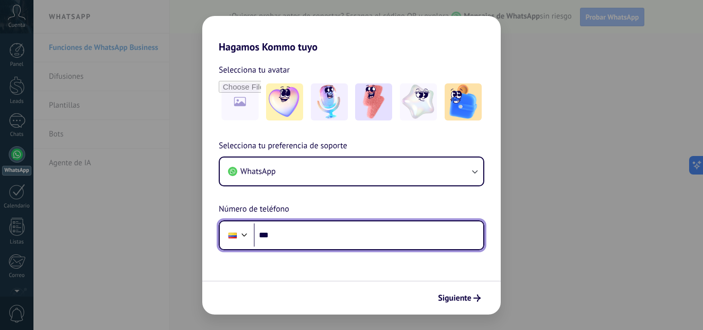
click at [322, 243] on input "***" at bounding box center [368, 235] width 229 height 24
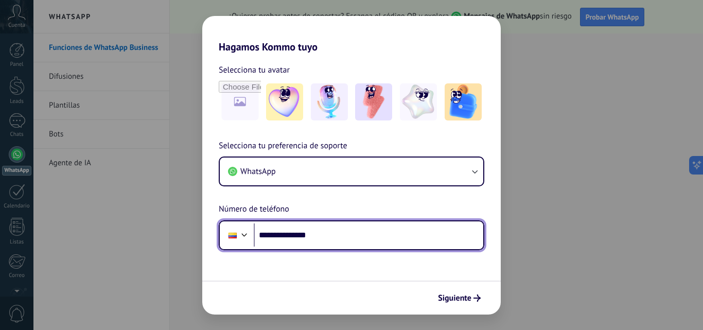
type input "**********"
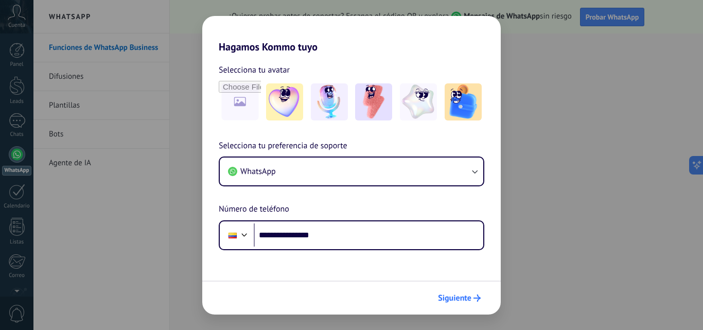
click at [453, 297] on span "Siguiente" at bounding box center [454, 297] width 33 height 7
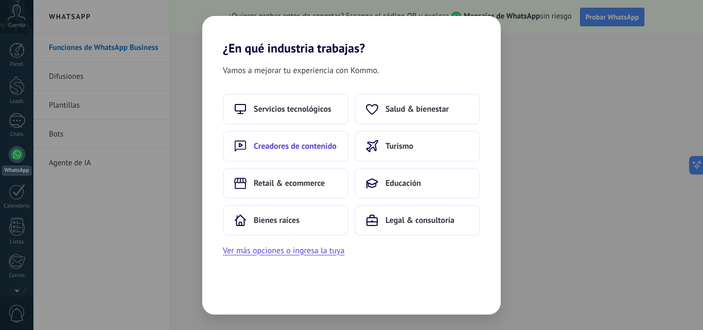
click at [307, 154] on button "Creadores de contenido" at bounding box center [286, 146] width 126 height 31
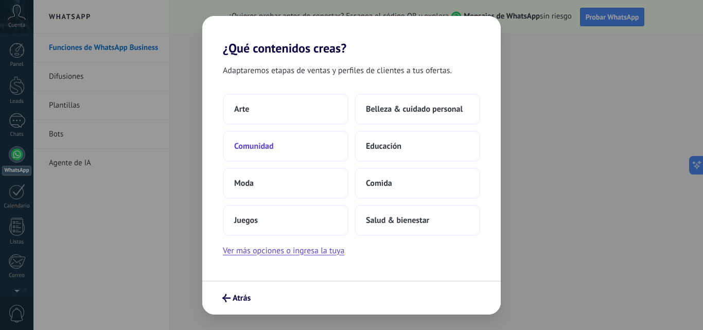
click at [274, 137] on button "Comunidad" at bounding box center [286, 146] width 126 height 31
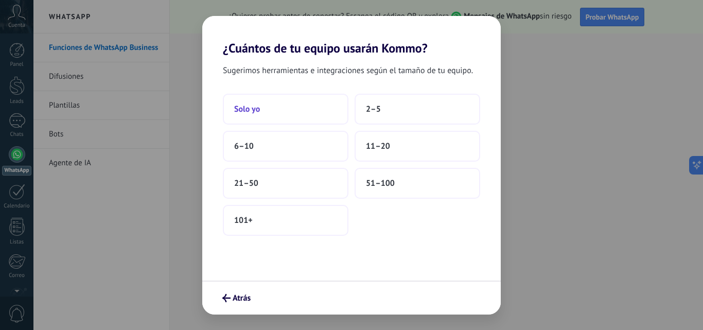
click at [328, 115] on button "Solo yo" at bounding box center [286, 109] width 126 height 31
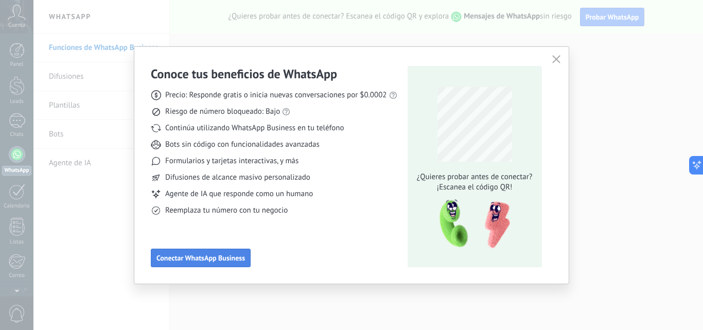
click at [212, 255] on span "Conectar WhatsApp Business" at bounding box center [200, 257] width 88 height 7
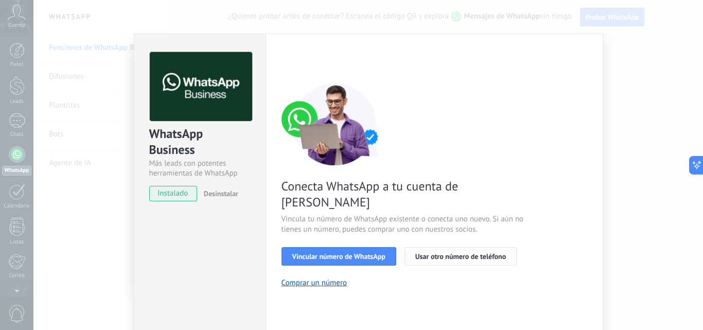
click at [462, 253] on span "Usar otro número de teléfono" at bounding box center [460, 256] width 91 height 7
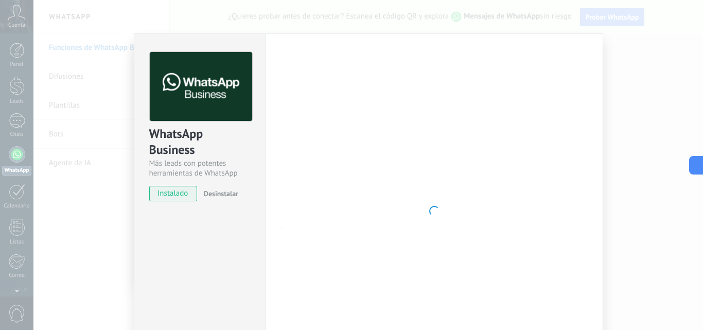
click at [574, 94] on div at bounding box center [434, 211] width 306 height 318
click at [107, 145] on div "WhatsApp Business Más leads con potentes herramientas de WhatsApp instalado Des…" at bounding box center [367, 165] width 669 height 330
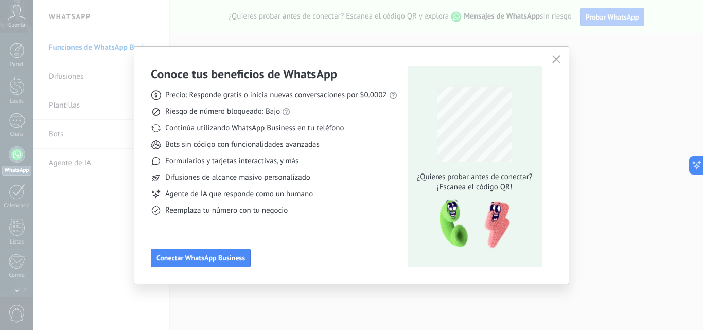
click at [557, 60] on icon "button" at bounding box center [556, 59] width 8 height 8
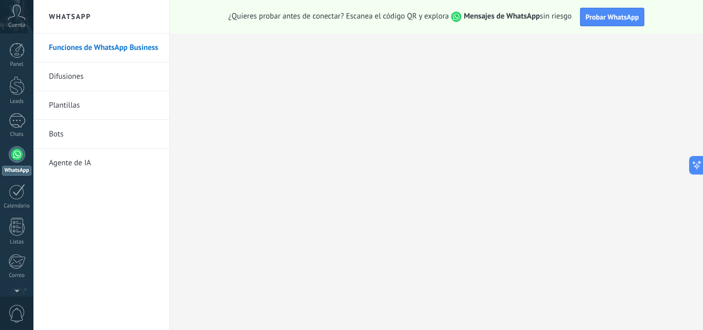
scroll to position [98, 0]
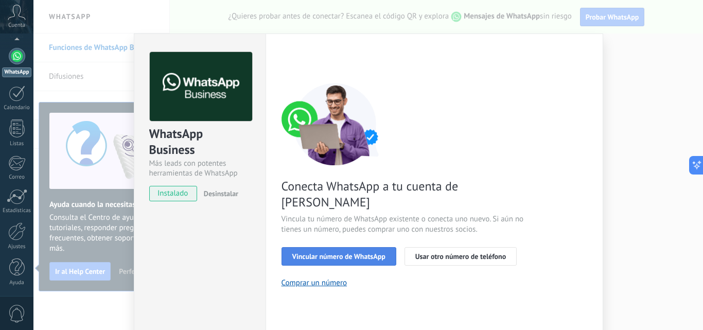
click at [327, 247] on button "Vincular número de WhatsApp" at bounding box center [338, 256] width 115 height 19
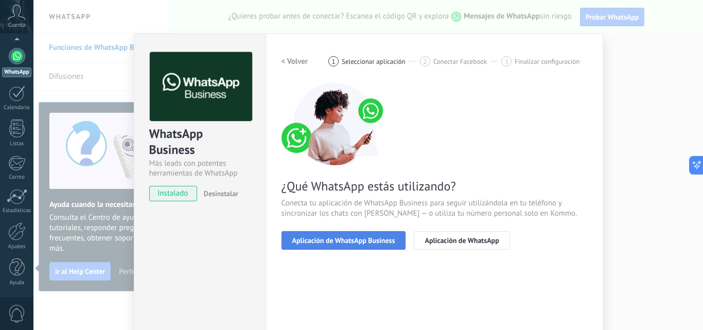
click at [347, 243] on span "Aplicación de WhatsApp Business" at bounding box center [343, 240] width 103 height 7
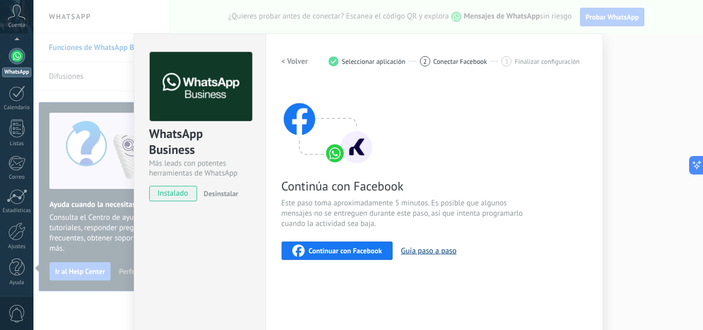
click at [415, 253] on button "Guía paso a paso" at bounding box center [429, 251] width 56 height 10
click at [322, 122] on img at bounding box center [327, 124] width 93 height 82
click at [99, 177] on div "WhatsApp Business Más leads con potentes herramientas de WhatsApp instalado Des…" at bounding box center [367, 165] width 669 height 330
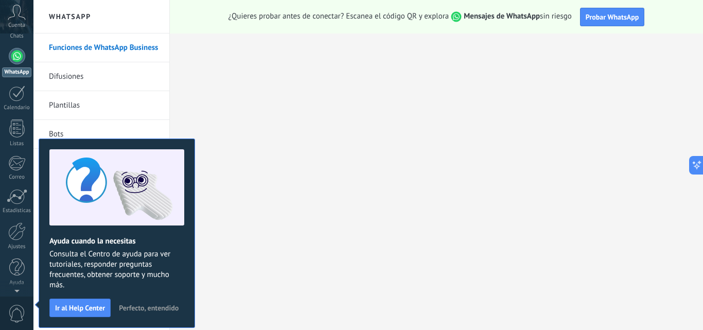
scroll to position [0, 0]
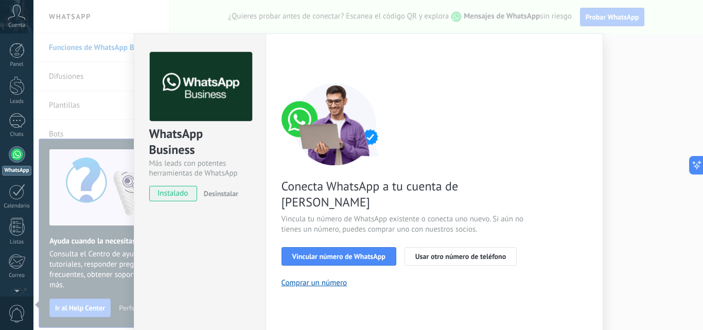
click at [101, 135] on div "WhatsApp Business Más leads con potentes herramientas de WhatsApp instalado Des…" at bounding box center [367, 165] width 669 height 330
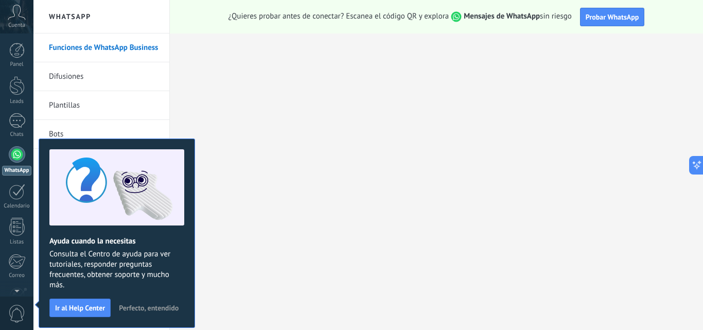
click at [138, 309] on span "Perfecto, entendido" at bounding box center [149, 307] width 60 height 7
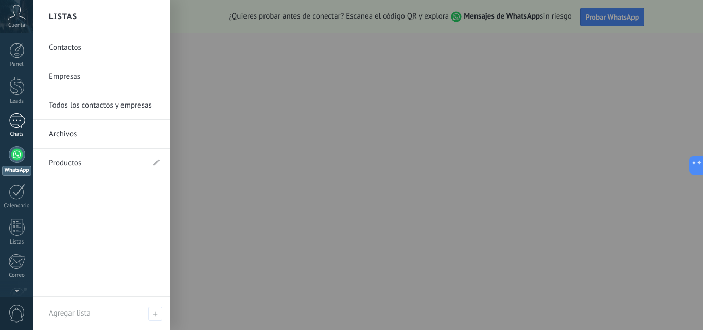
click at [12, 130] on link "Chats" at bounding box center [16, 125] width 33 height 25
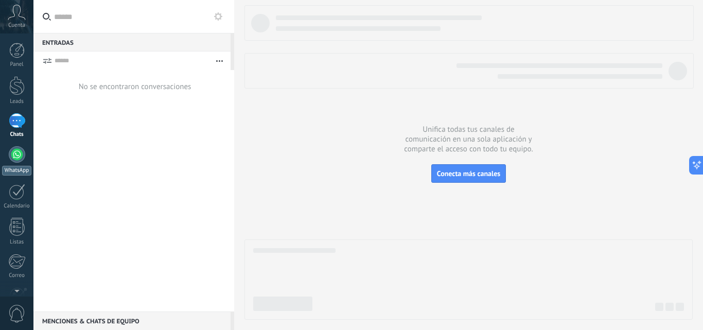
click at [16, 158] on div at bounding box center [17, 154] width 16 height 16
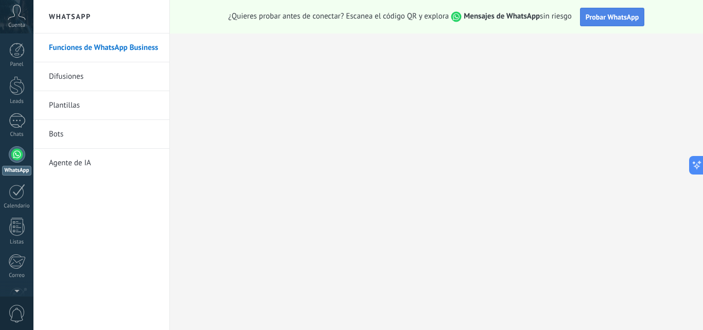
click at [617, 18] on span "Probar WhatsApp" at bounding box center [613, 16] width 54 height 9
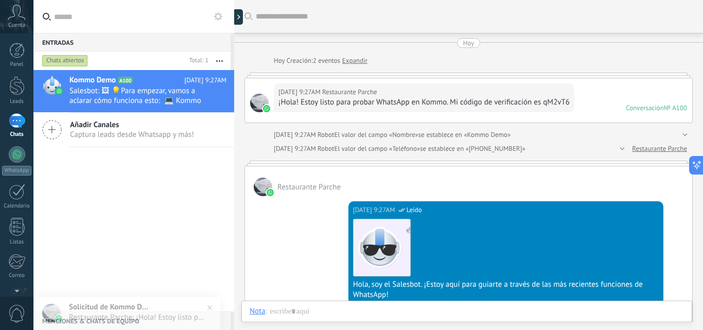
scroll to position [15, 0]
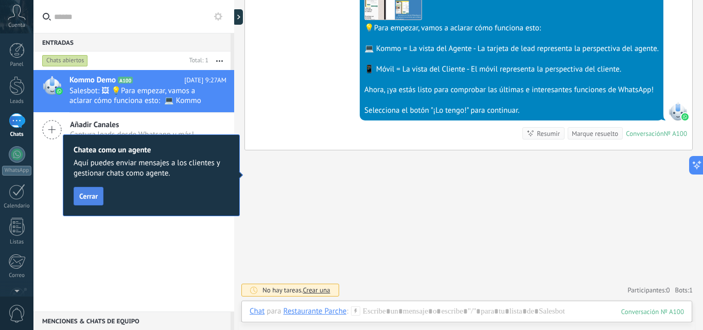
click at [87, 193] on span "Cerrar" at bounding box center [88, 195] width 19 height 7
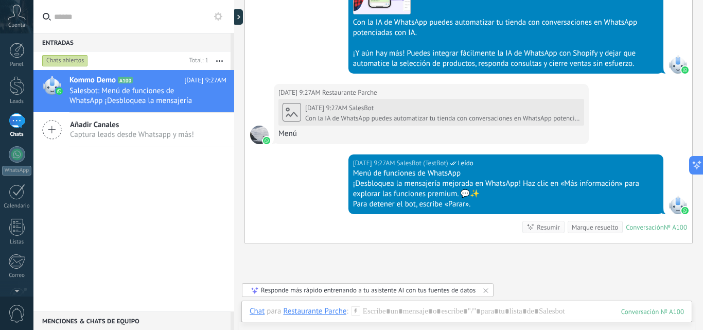
scroll to position [774, 0]
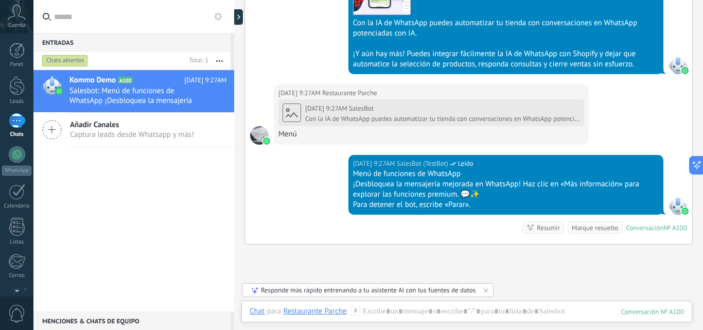
click at [174, 132] on span "Captura leads desde Whatsapp y más!" at bounding box center [132, 135] width 124 height 10
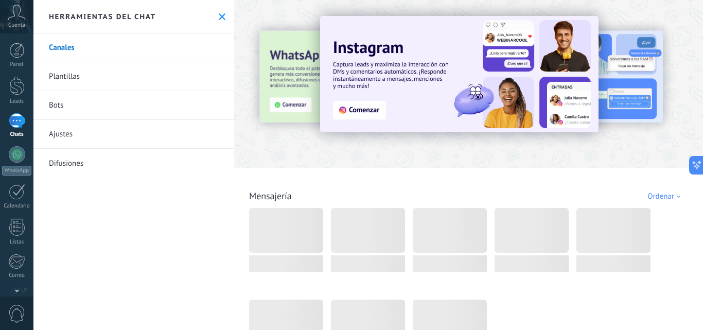
click at [221, 20] on icon at bounding box center [222, 16] width 7 height 7
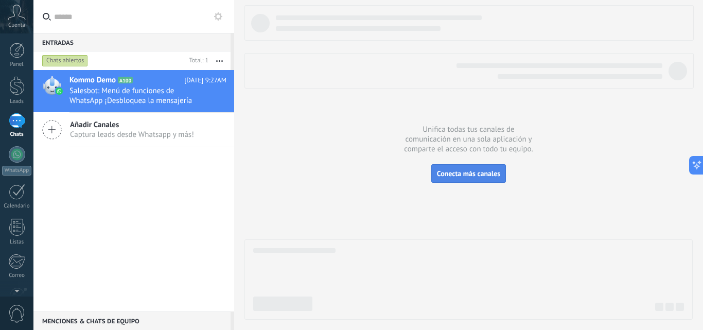
click at [468, 170] on span "Conecta más canales" at bounding box center [468, 173] width 63 height 9
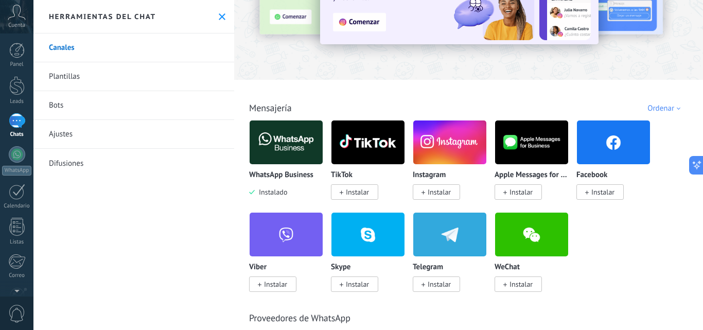
scroll to position [103, 0]
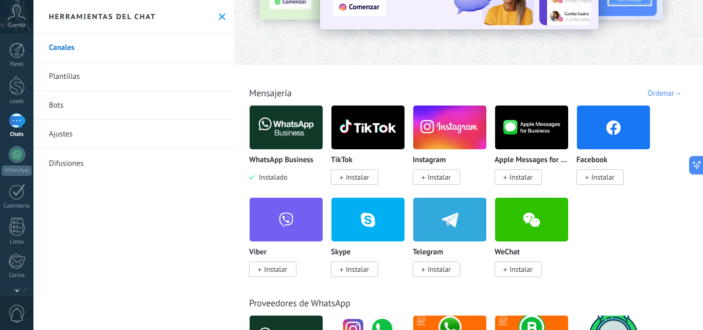
click at [145, 70] on link "Plantillas" at bounding box center [133, 76] width 201 height 29
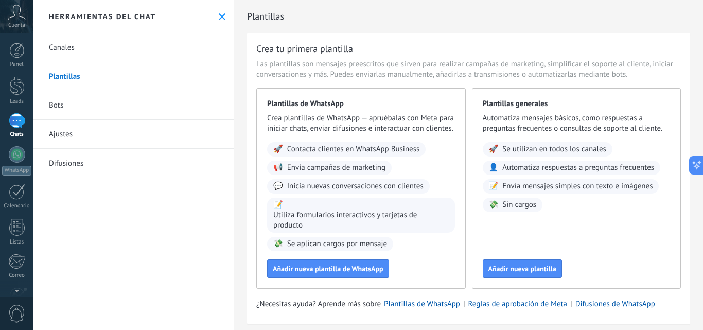
scroll to position [27, 0]
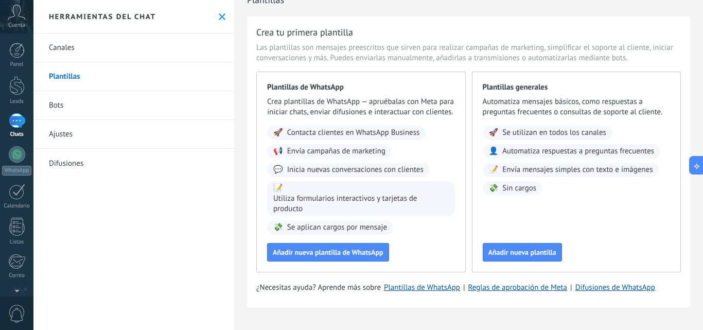
click at [120, 95] on link "Bots" at bounding box center [133, 105] width 201 height 29
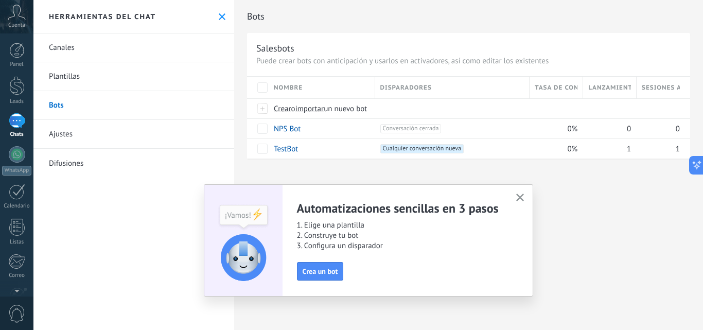
click at [519, 196] on use "button" at bounding box center [520, 197] width 8 height 8
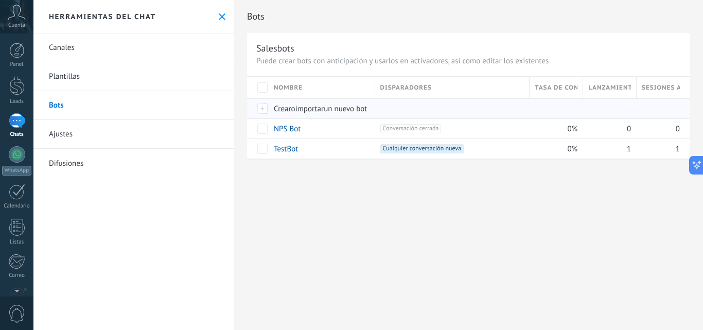
click at [287, 107] on span "Crear" at bounding box center [282, 109] width 17 height 10
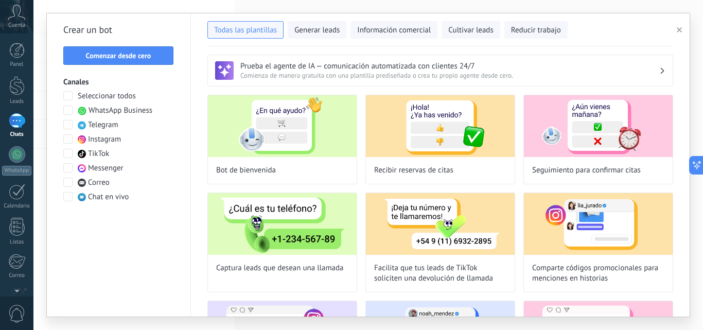
click at [125, 113] on span "WhatsApp Business" at bounding box center [120, 110] width 64 height 10
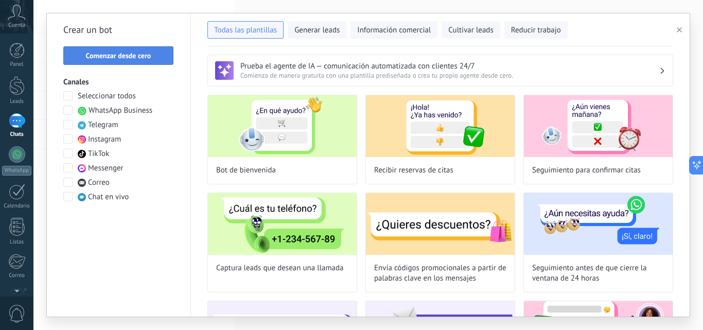
click at [126, 56] on span "Comenzar desde cero" at bounding box center [118, 55] width 65 height 7
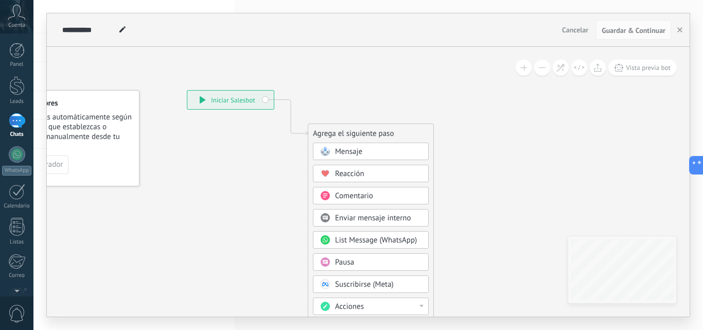
drag, startPoint x: 336, startPoint y: 207, endPoint x: 257, endPoint y: 173, distance: 85.7
click at [257, 173] on icon at bounding box center [276, 277] width 692 height 888
click at [354, 174] on span "Reacción" at bounding box center [349, 174] width 29 height 10
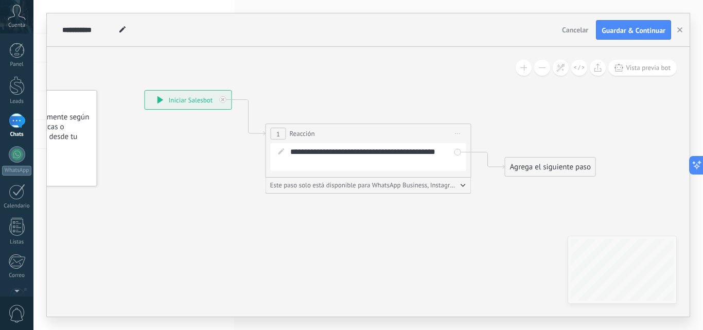
click at [462, 130] on span "Iniciar vista previa aquí Cambiar nombre Duplicar [GEOGRAPHIC_DATA]" at bounding box center [458, 133] width 16 height 15
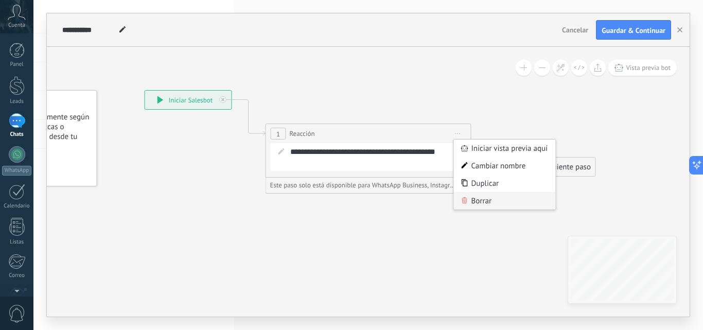
click at [482, 201] on div "Borrar" at bounding box center [505, 200] width 102 height 17
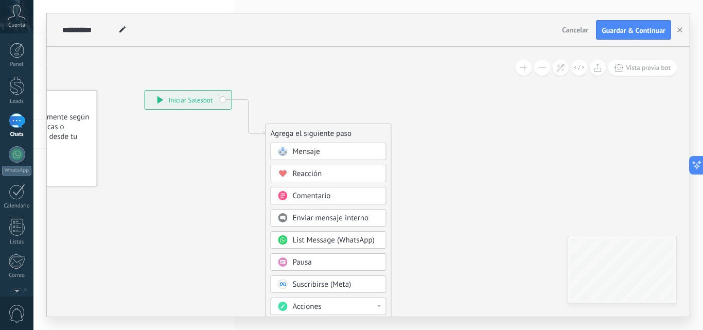
click at [312, 146] on div "Mensaje" at bounding box center [329, 151] width 116 height 17
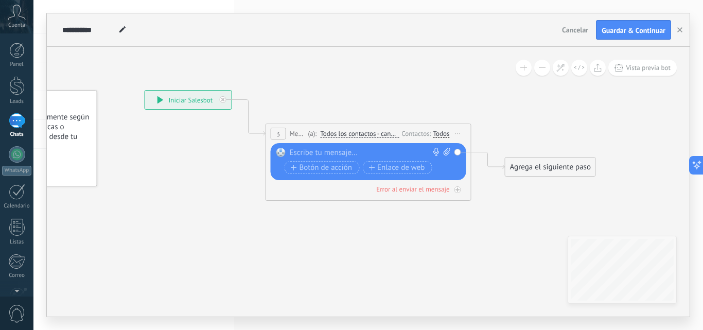
click at [340, 147] on div "Reemplazar Quitar Convertir a mensaje de voz Arrastre la imagen aquí para adjun…" at bounding box center [369, 161] width 196 height 37
click at [338, 149] on div at bounding box center [366, 153] width 153 height 10
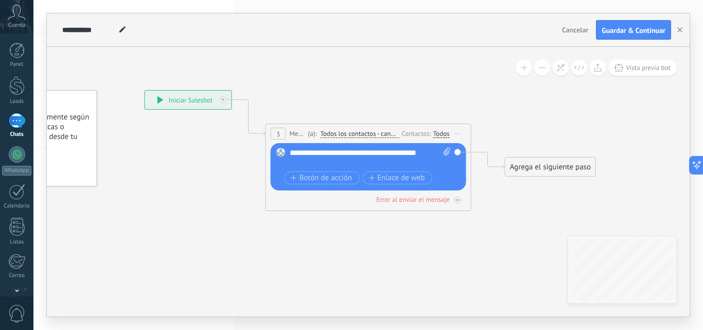
click at [330, 153] on div "**********" at bounding box center [370, 158] width 161 height 21
click at [0, 0] on lt-span "* * *" at bounding box center [0, 0] width 0 height 0
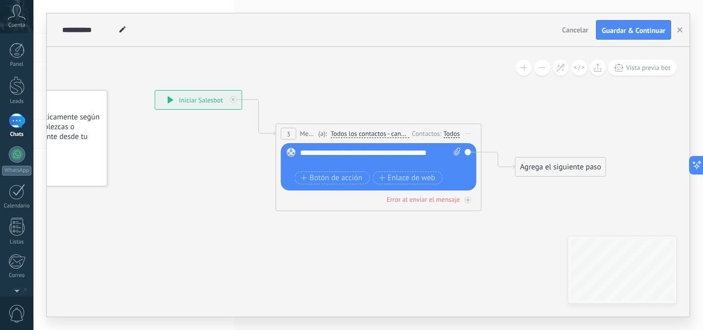
click at [372, 145] on div "Reemplazar Quitar Convertir a mensaje de voz Arrastre la imagen aquí para adjun…" at bounding box center [379, 166] width 196 height 47
click at [369, 152] on div "**********" at bounding box center [380, 158] width 161 height 21
click at [0, 0] on lt-span "******" at bounding box center [0, 0] width 0 height 0
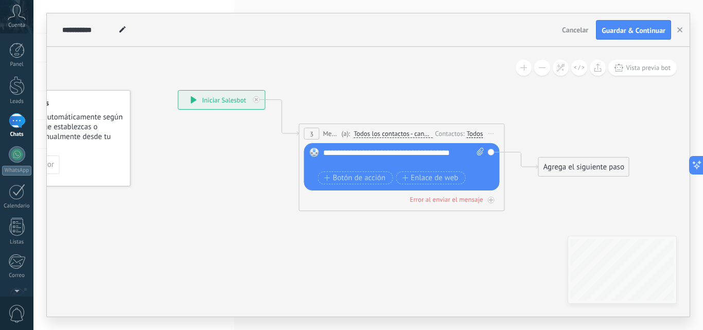
click at [423, 148] on div "**********" at bounding box center [403, 158] width 161 height 21
click at [0, 0] on lt-span "******" at bounding box center [0, 0] width 0 height 0
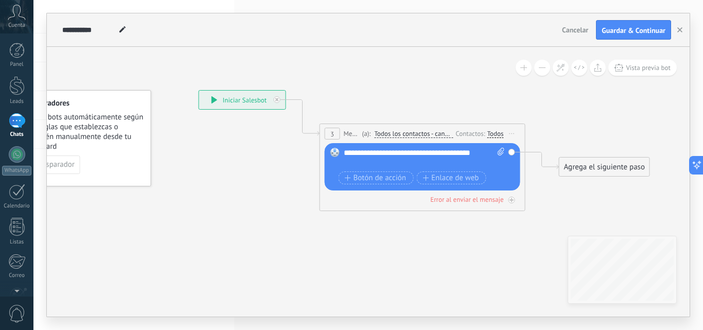
click at [358, 160] on div "**********" at bounding box center [424, 158] width 161 height 21
click at [0, 0] on lt-span "**** * ***" at bounding box center [0, 0] width 0 height 0
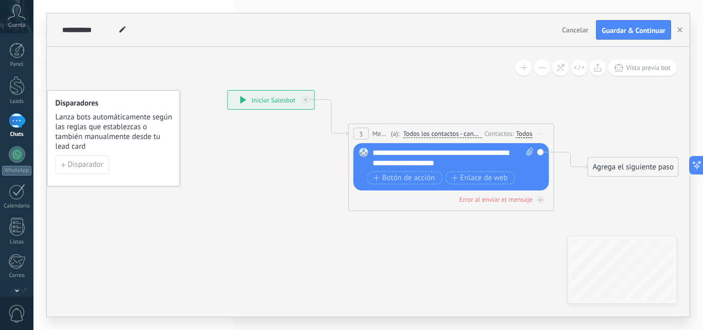
click at [463, 154] on div "**********" at bounding box center [453, 158] width 161 height 21
click at [0, 0] on lt-em "**" at bounding box center [0, 0] width 0 height 0
click at [495, 164] on div "**********" at bounding box center [457, 158] width 161 height 21
click at [405, 163] on div "**********" at bounding box center [457, 158] width 161 height 21
click at [408, 164] on div "**********" at bounding box center [457, 158] width 161 height 21
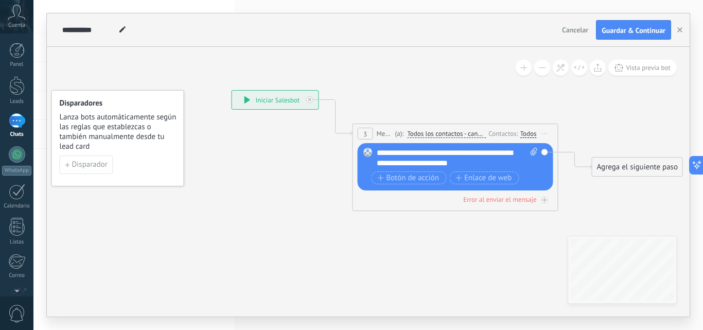
click at [0, 0] on lt-div at bounding box center [0, 0] width 0 height 0
click at [0, 0] on lt-em "***" at bounding box center [0, 0] width 0 height 0
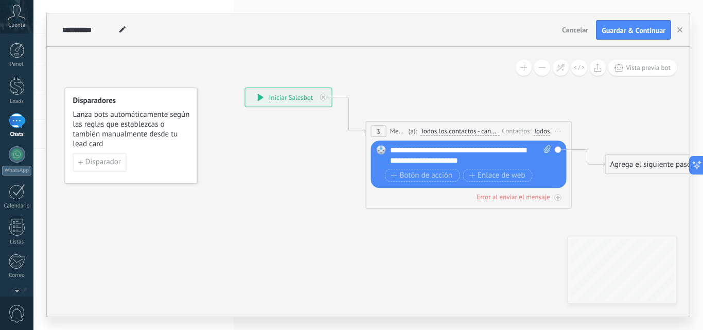
scroll to position [128, 0]
click at [0, 0] on lt-em "***" at bounding box center [0, 0] width 0 height 0
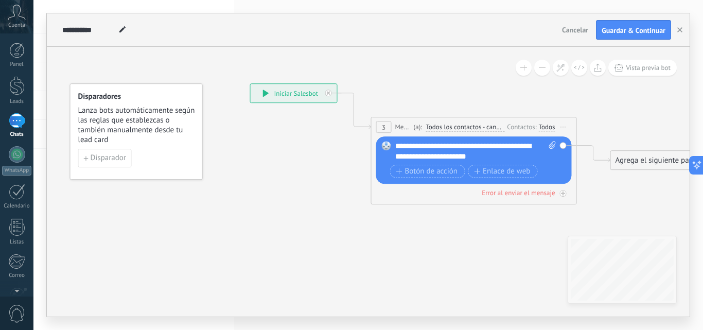
scroll to position [94, 0]
click at [0, 0] on lt-div "** *" at bounding box center [0, 0] width 0 height 0
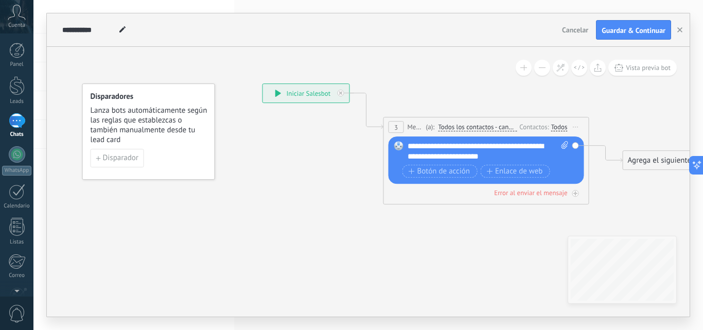
click at [350, 227] on icon at bounding box center [470, 131] width 931 height 611
click at [453, 174] on span "Botón de acción" at bounding box center [440, 171] width 62 height 8
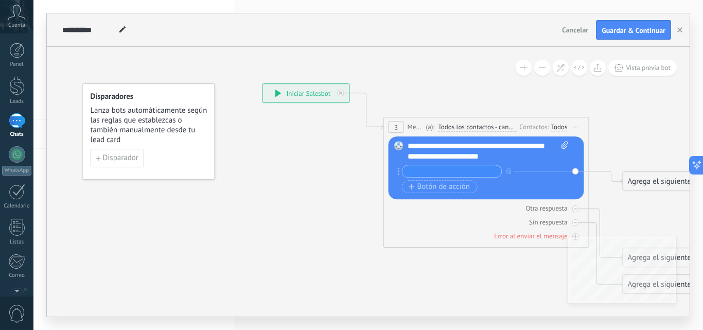
click at [452, 171] on input "text" at bounding box center [451, 171] width 99 height 12
type input "*"
type input "*********"
click at [455, 190] on span "Botón de acción" at bounding box center [440, 187] width 62 height 8
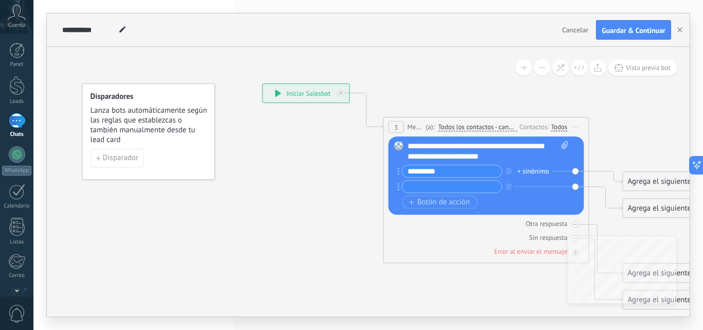
click at [457, 188] on input "text" at bounding box center [451, 187] width 99 height 12
type input "*"
type input "*******"
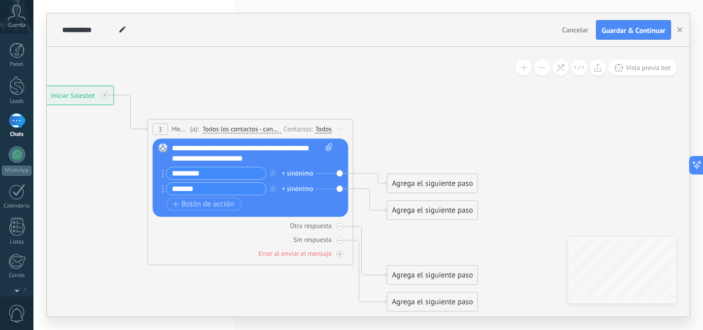
drag, startPoint x: 536, startPoint y: 97, endPoint x: 300, endPoint y: 99, distance: 235.7
click at [300, 99] on icon at bounding box center [234, 198] width 931 height 740
click at [435, 189] on div "Agrega el siguiente paso" at bounding box center [432, 183] width 90 height 17
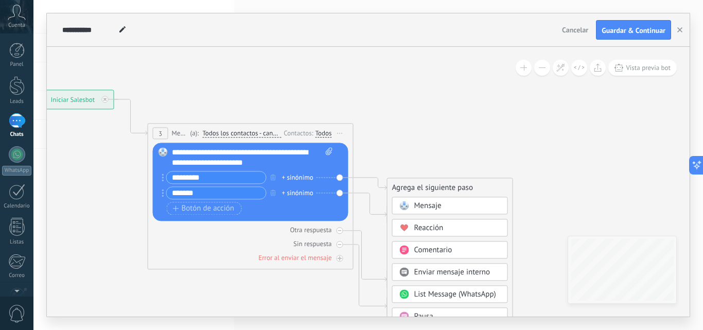
click at [438, 206] on span "Mensaje" at bounding box center [427, 206] width 27 height 10
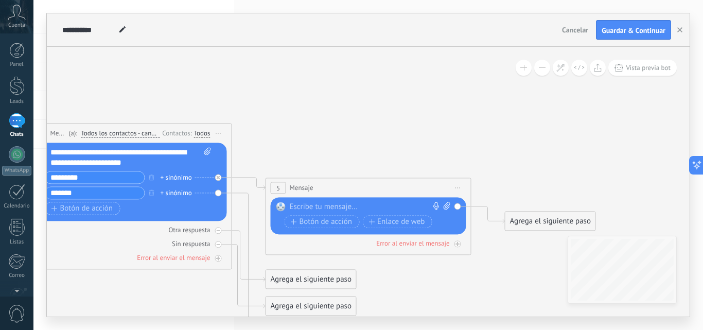
click at [381, 203] on div at bounding box center [366, 207] width 153 height 10
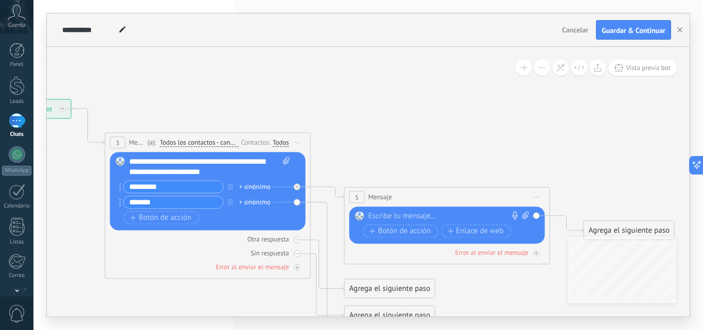
drag, startPoint x: 344, startPoint y: 127, endPoint x: 432, endPoint y: 129, distance: 88.0
click at [432, 129] on icon at bounding box center [312, 224] width 1170 height 765
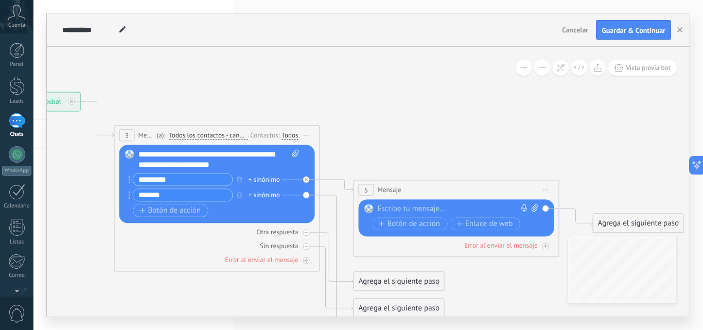
click at [414, 208] on div at bounding box center [454, 209] width 153 height 10
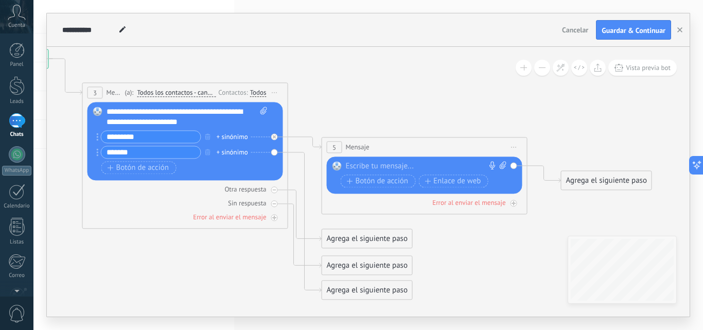
drag, startPoint x: 397, startPoint y: 167, endPoint x: 358, endPoint y: 117, distance: 62.7
click at [358, 117] on icon at bounding box center [289, 174] width 1170 height 765
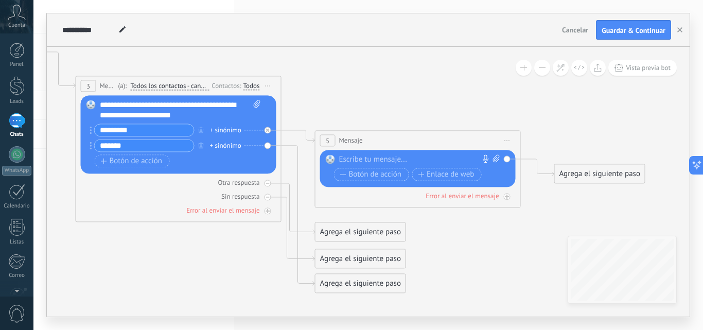
click at [358, 157] on div at bounding box center [415, 159] width 153 height 10
click at [502, 141] on span "Iniciar vista previa aquí Cambiar nombre Duplicar [GEOGRAPHIC_DATA]" at bounding box center [507, 140] width 16 height 15
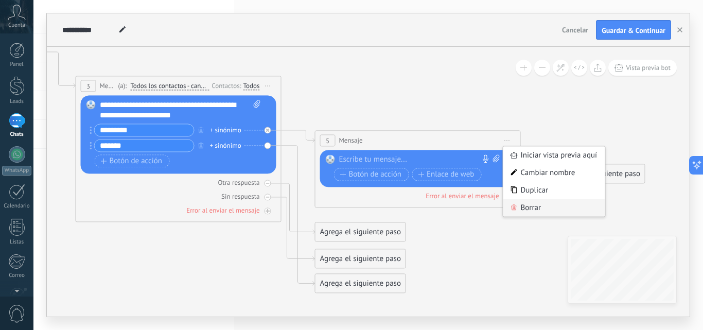
click at [528, 208] on div "Borrar" at bounding box center [554, 207] width 102 height 17
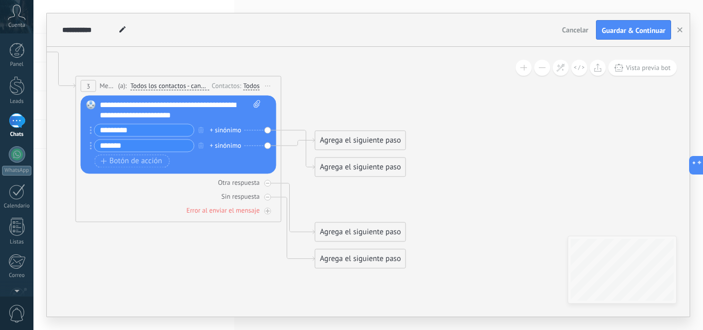
click at [322, 138] on div "Agrega el siguiente paso" at bounding box center [360, 140] width 90 height 17
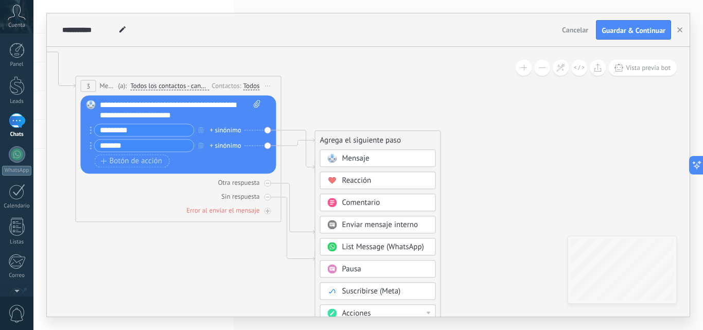
click at [265, 130] on div "Reemplazar Quitar Convertir a mensaje de voz Arrastre la imagen aquí para adjun…" at bounding box center [179, 134] width 196 height 78
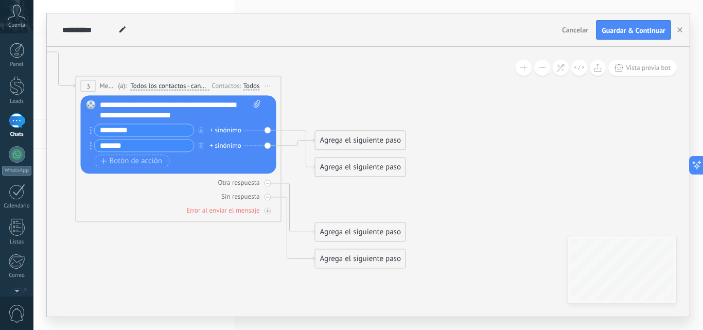
click at [374, 172] on div "Agrega el siguiente paso" at bounding box center [360, 166] width 90 height 17
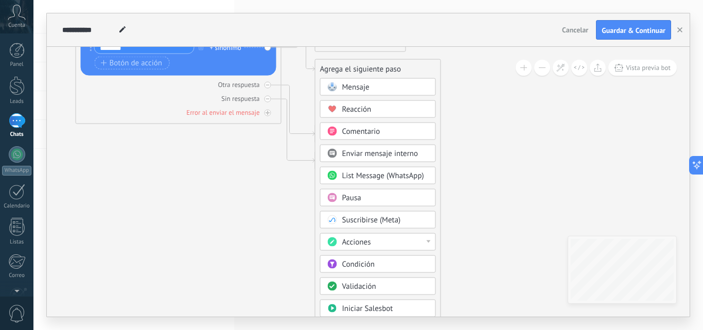
click at [408, 177] on span "List Message (WhatsApp)" at bounding box center [383, 176] width 82 height 10
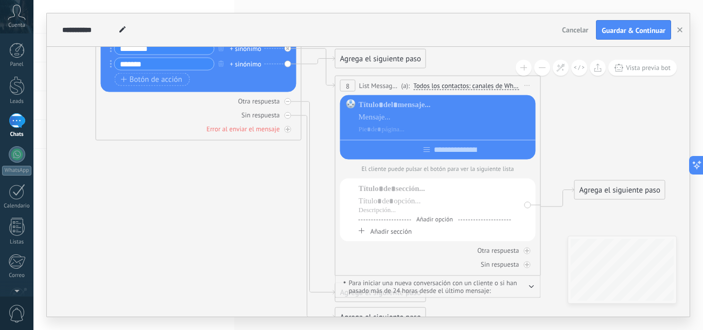
drag, startPoint x: 518, startPoint y: 131, endPoint x: 497, endPoint y: 120, distance: 23.7
click at [534, 132] on icon at bounding box center [303, 144] width 1170 height 880
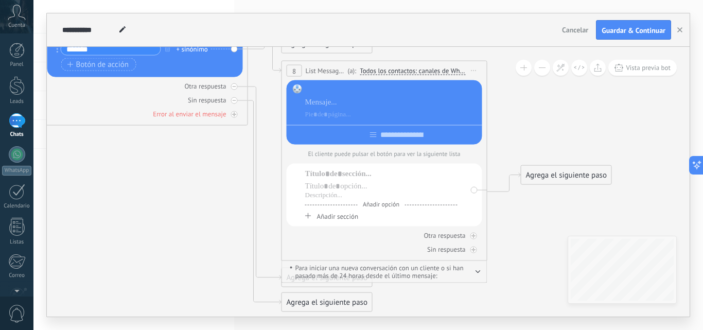
drag, startPoint x: 427, startPoint y: 87, endPoint x: 529, endPoint y: 126, distance: 109.2
click at [461, 102] on div at bounding box center [391, 102] width 173 height 35
click at [519, 123] on icon at bounding box center [249, 129] width 1170 height 880
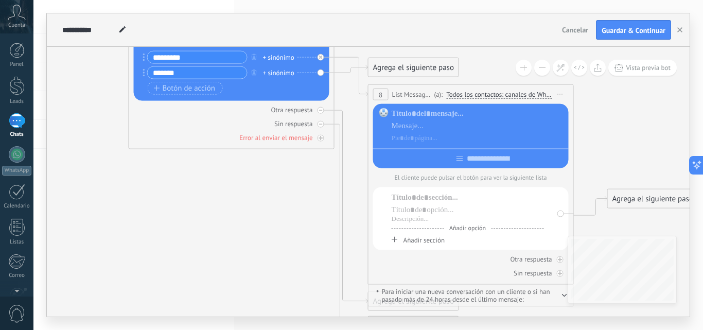
drag, startPoint x: 555, startPoint y: 127, endPoint x: 618, endPoint y: 151, distance: 67.3
click at [618, 151] on icon at bounding box center [335, 152] width 1170 height 880
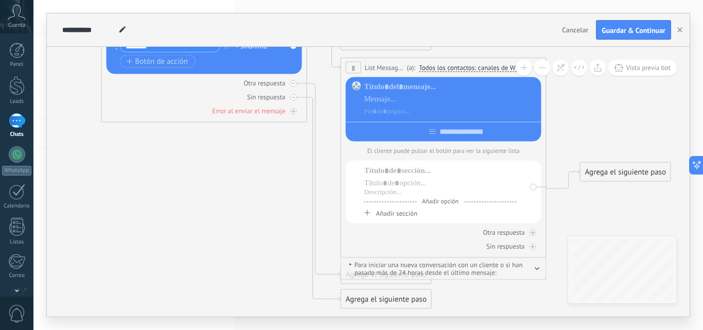
drag, startPoint x: 632, startPoint y: 151, endPoint x: 602, endPoint y: 117, distance: 45.2
click at [602, 117] on icon at bounding box center [308, 126] width 1170 height 880
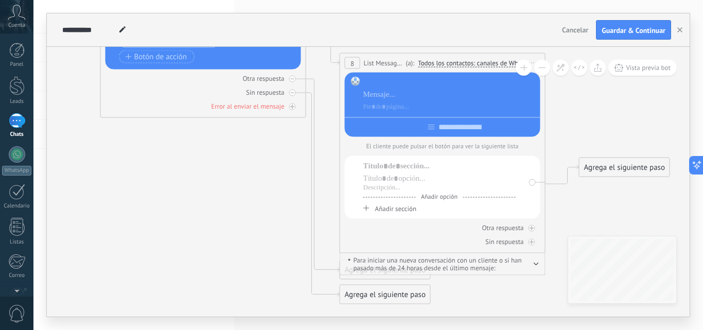
click at [445, 80] on div at bounding box center [449, 82] width 173 height 10
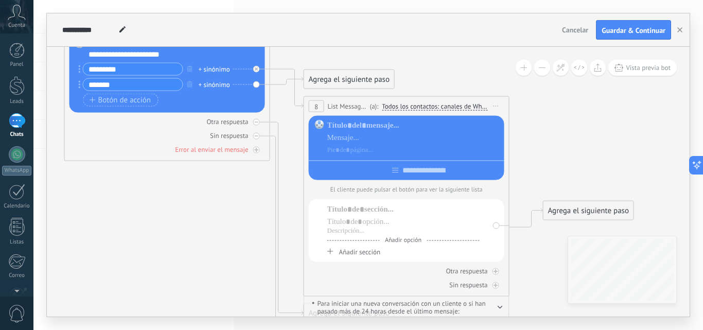
drag, startPoint x: 599, startPoint y: 125, endPoint x: 563, endPoint y: 168, distance: 56.3
click at [563, 168] on icon at bounding box center [271, 164] width 1170 height 880
click at [497, 108] on span "Iniciar vista previa aquí Cambiar nombre Duplicar [GEOGRAPHIC_DATA]" at bounding box center [496, 106] width 16 height 15
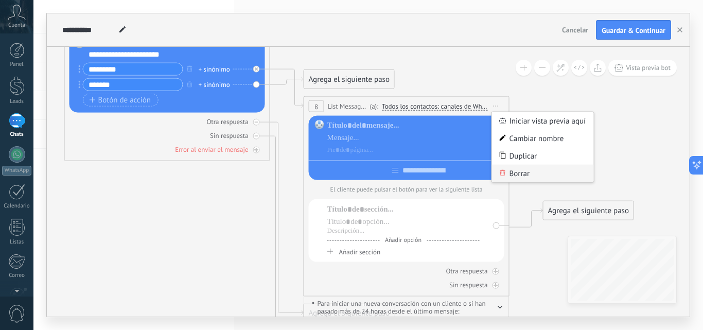
click at [532, 174] on div "Borrar" at bounding box center [543, 173] width 102 height 17
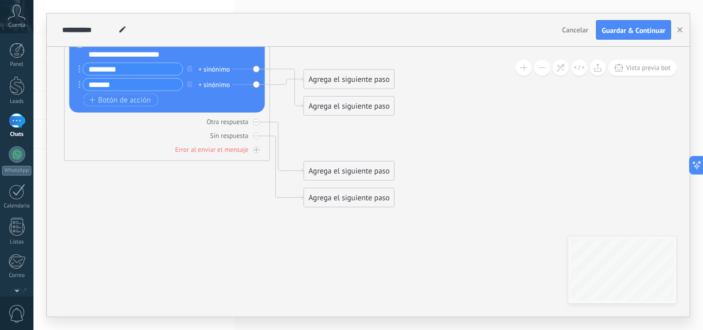
click at [352, 135] on icon at bounding box center [151, 94] width 931 height 740
click at [360, 112] on div "Agrega el siguiente paso" at bounding box center [349, 106] width 90 height 17
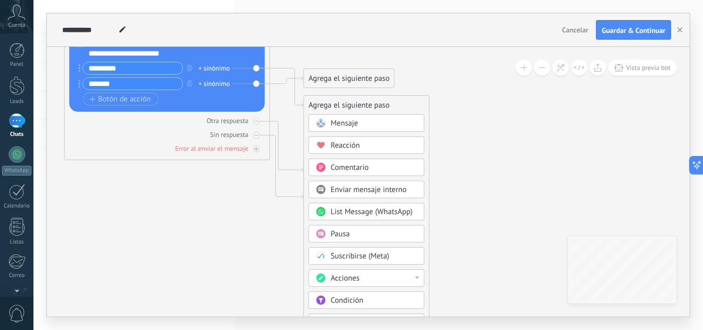
click at [383, 184] on div "Enviar mensaje interno" at bounding box center [367, 189] width 116 height 17
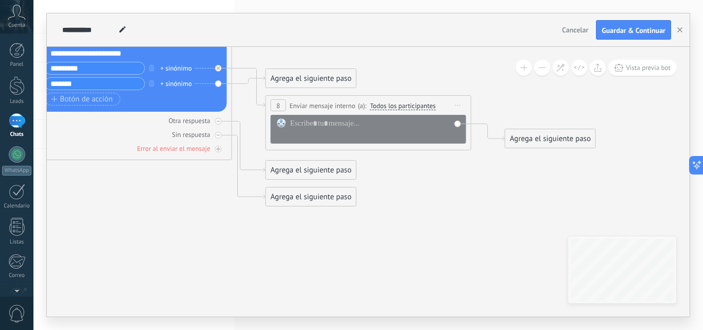
click at [460, 103] on span "Iniciar vista previa aquí Cambiar nombre Duplicar [GEOGRAPHIC_DATA]" at bounding box center [458, 105] width 16 height 15
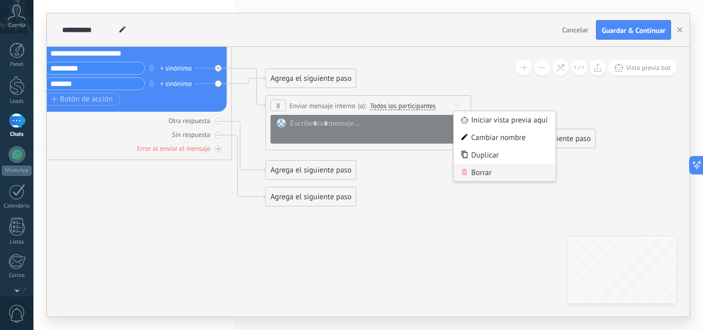
click at [473, 170] on div "Borrar" at bounding box center [505, 172] width 102 height 17
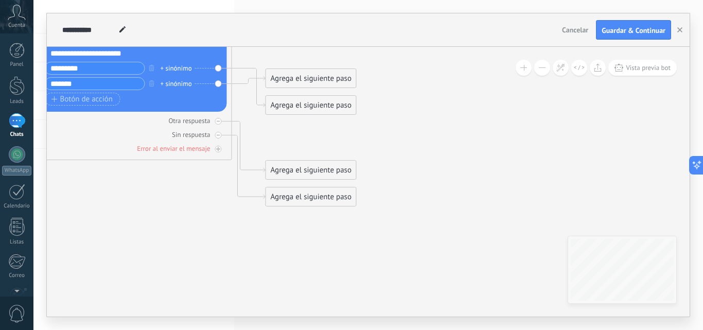
click at [277, 107] on div "Agrega el siguiente paso" at bounding box center [311, 105] width 90 height 17
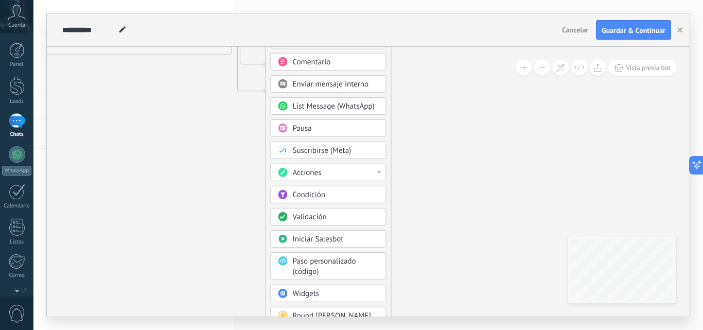
click at [358, 175] on div "Acciones" at bounding box center [336, 173] width 86 height 10
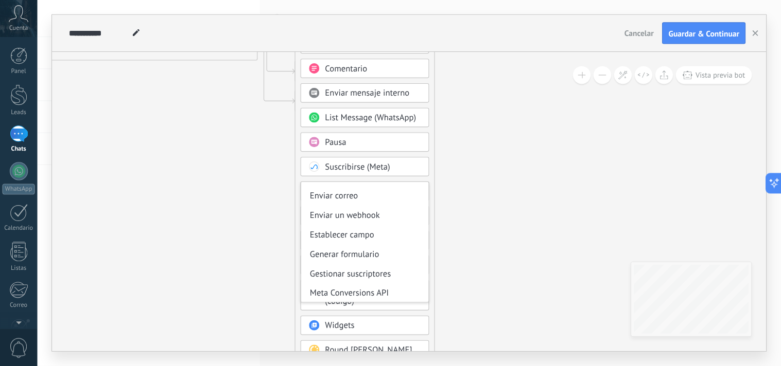
scroll to position [137, 0]
click at [327, 230] on div "Generar formulario" at bounding box center [328, 228] width 115 height 17
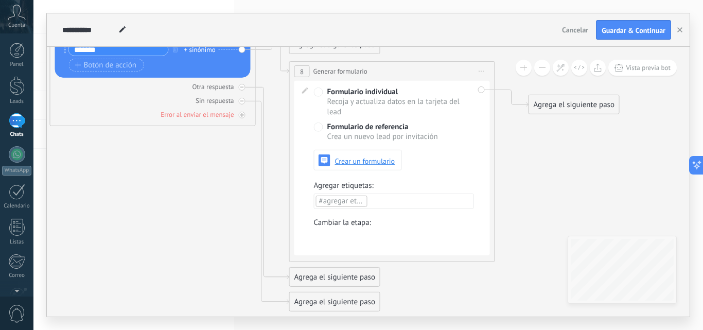
drag, startPoint x: 511, startPoint y: 156, endPoint x: 535, endPoint y: 228, distance: 75.3
click at [535, 228] on icon at bounding box center [257, 128] width 1170 height 879
click at [0, 0] on div at bounding box center [0, 0] width 0 height 0
click at [381, 160] on div at bounding box center [367, 165] width 669 height 330
click at [378, 132] on div "Crea un nuevo lead por invitación" at bounding box center [394, 137] width 160 height 10
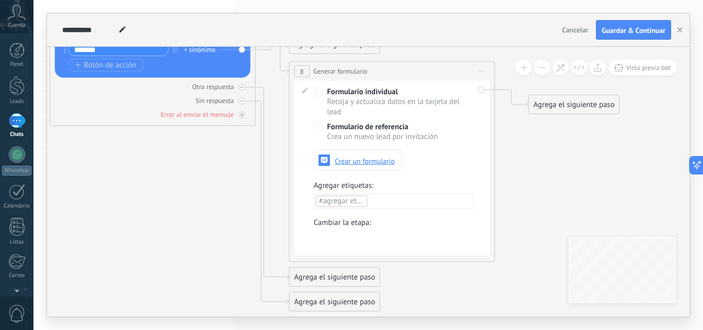
click at [381, 124] on span "Formulario de referencia" at bounding box center [367, 126] width 81 height 9
click at [0, 0] on div at bounding box center [0, 0] width 0 height 0
click at [481, 70] on div at bounding box center [367, 165] width 669 height 330
click at [481, 70] on icon at bounding box center [481, 70] width 5 height 1
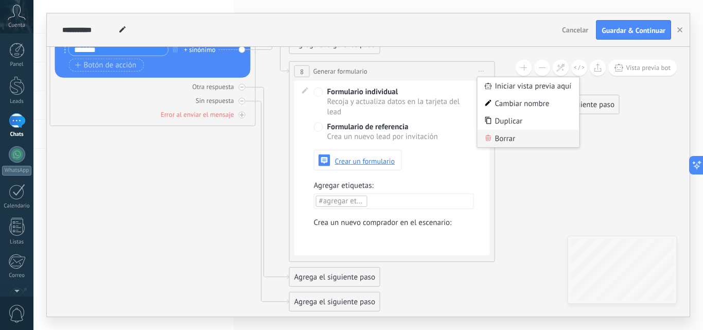
click at [504, 135] on div "Borrar" at bounding box center [528, 138] width 102 height 17
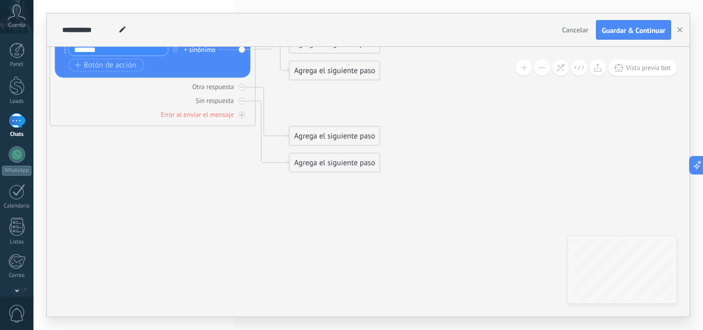
click at [346, 72] on div "Agrega el siguiente paso" at bounding box center [335, 70] width 90 height 17
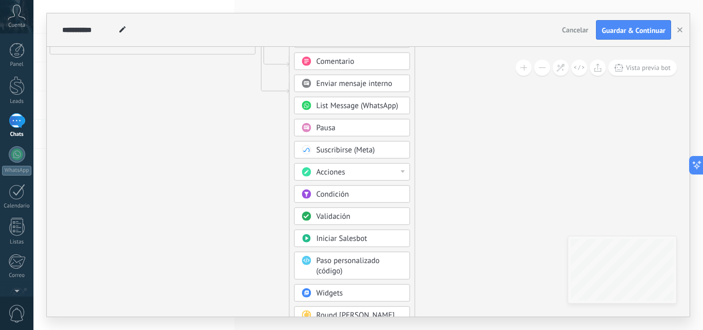
click at [358, 219] on div "Validación" at bounding box center [359, 216] width 86 height 10
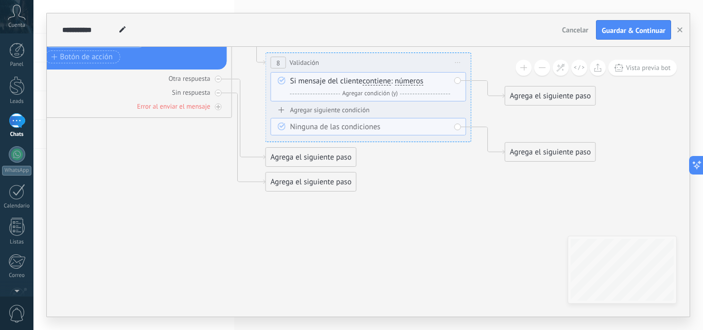
click at [459, 65] on span "Iniciar vista previa aquí Cambiar nombre Duplicar [GEOGRAPHIC_DATA]" at bounding box center [458, 62] width 16 height 15
click at [476, 130] on div "Borrar" at bounding box center [505, 129] width 102 height 17
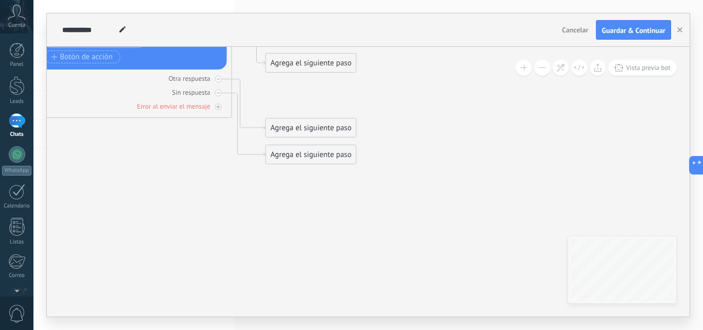
click at [336, 65] on div "Agrega el siguiente paso" at bounding box center [311, 63] width 90 height 17
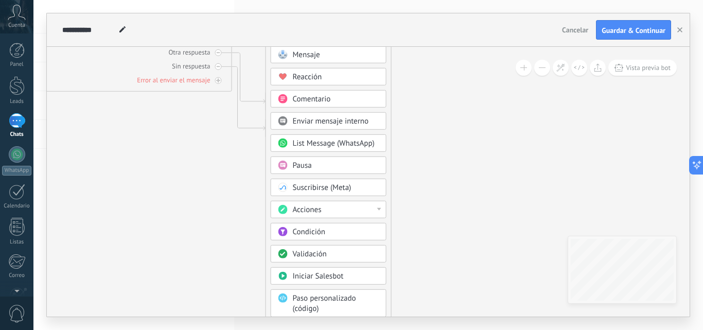
click at [324, 228] on span "Condición" at bounding box center [309, 232] width 32 height 10
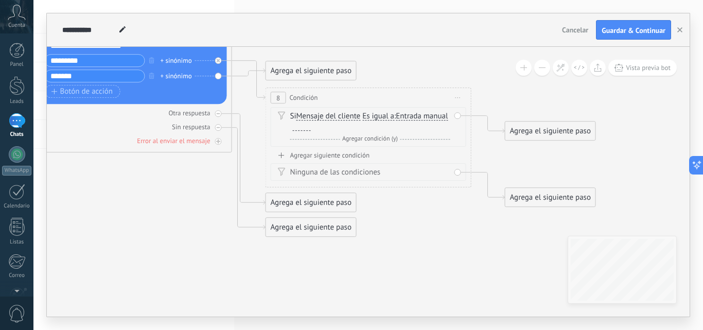
click at [459, 99] on span "Iniciar vista previa aquí Cambiar nombre Duplicar [GEOGRAPHIC_DATA]" at bounding box center [458, 97] width 16 height 15
click at [473, 165] on div "Borrar" at bounding box center [505, 164] width 102 height 17
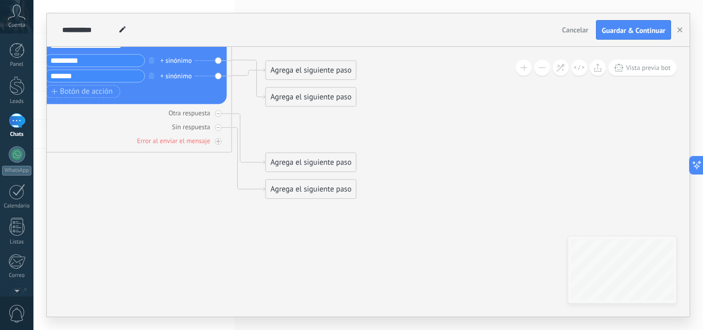
click at [329, 96] on div "Agrega el siguiente paso" at bounding box center [311, 96] width 90 height 17
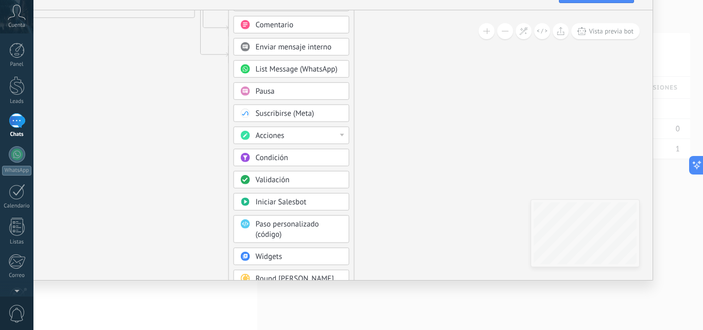
type textarea "**********"
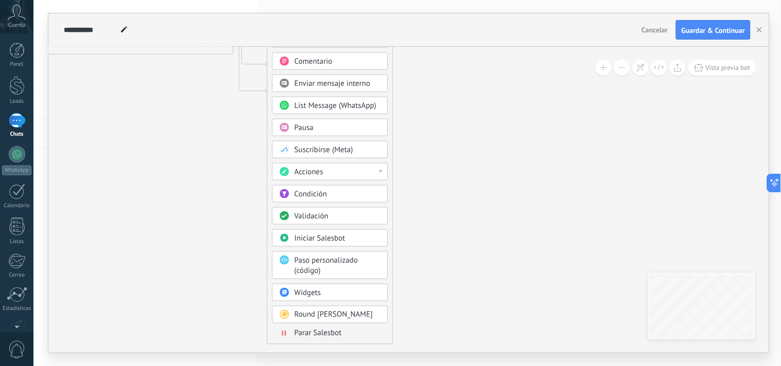
scroll to position [15, 0]
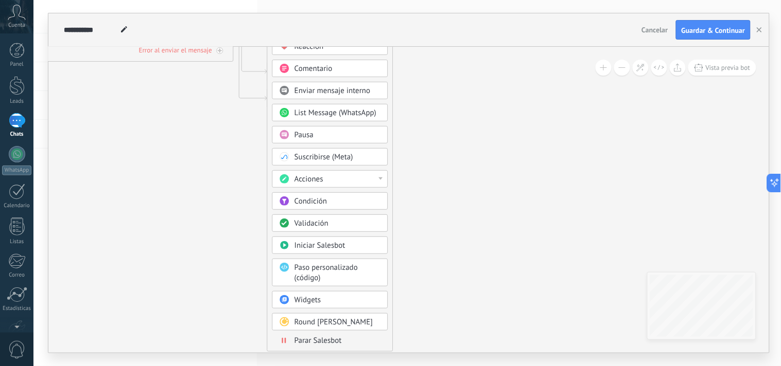
click at [353, 176] on div "Acciones" at bounding box center [337, 179] width 86 height 10
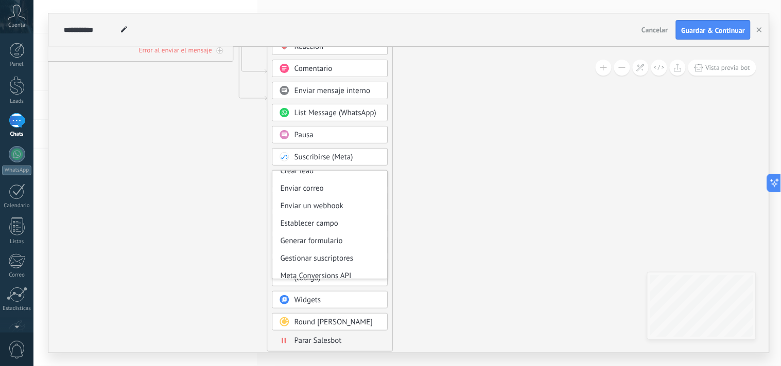
scroll to position [136, 0]
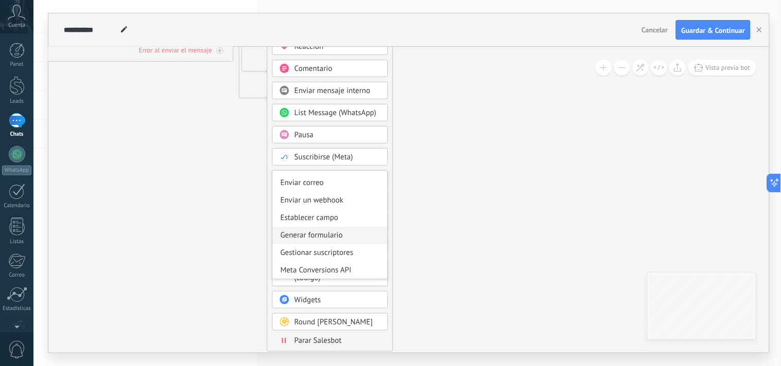
click at [342, 239] on div "Generar formulario" at bounding box center [330, 235] width 115 height 17
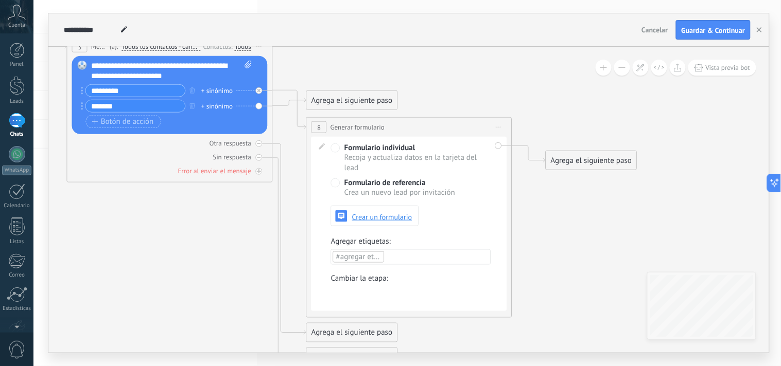
click at [504, 130] on span "Iniciar vista previa aquí Cambiar nombre Duplicar [GEOGRAPHIC_DATA]" at bounding box center [498, 127] width 16 height 15
click at [526, 191] on div "Borrar" at bounding box center [545, 194] width 102 height 17
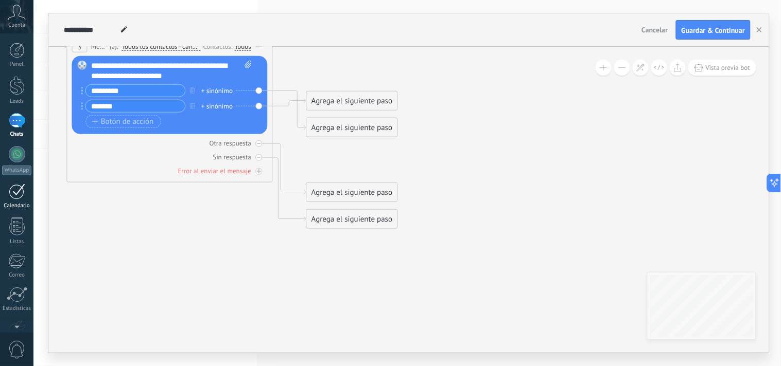
click at [18, 188] on div at bounding box center [17, 192] width 16 height 16
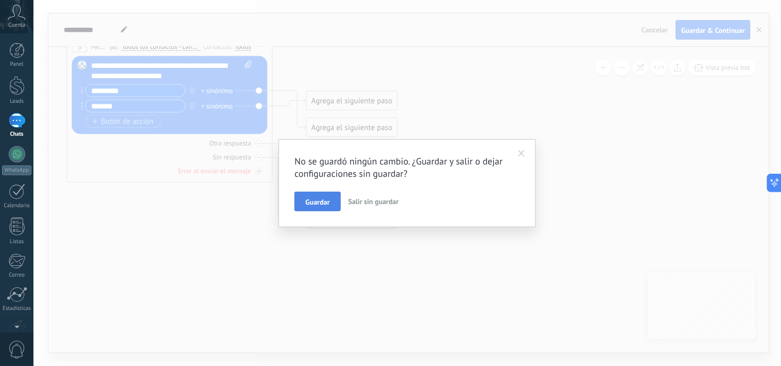
click at [331, 209] on button "Guardar" at bounding box center [317, 202] width 46 height 20
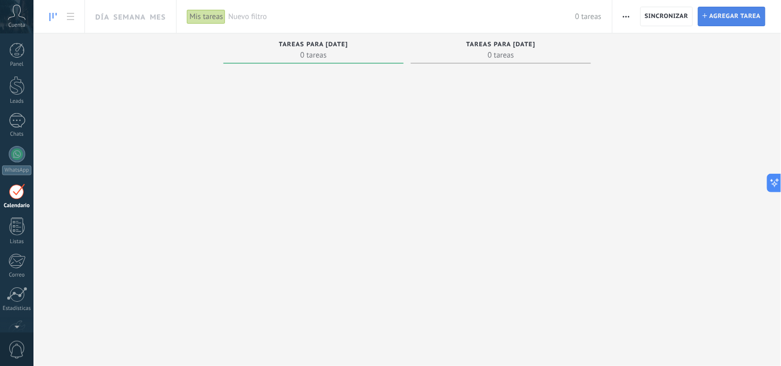
click at [702, 14] on span "Agregar tarea" at bounding box center [734, 16] width 51 height 19
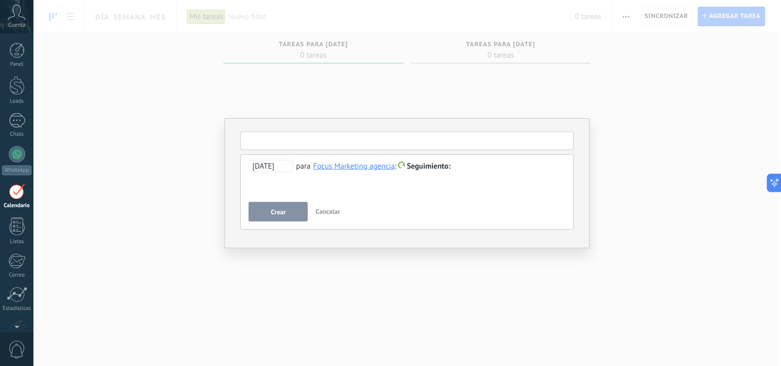
click at [337, 145] on input "text" at bounding box center [406, 141] width 333 height 19
drag, startPoint x: 325, startPoint y: 207, endPoint x: 392, endPoint y: 173, distance: 75.0
click at [392, 173] on div "**********" at bounding box center [406, 192] width 333 height 76
click at [430, 181] on div "**********" at bounding box center [407, 178] width 317 height 37
click at [331, 146] on input "text" at bounding box center [406, 141] width 333 height 19
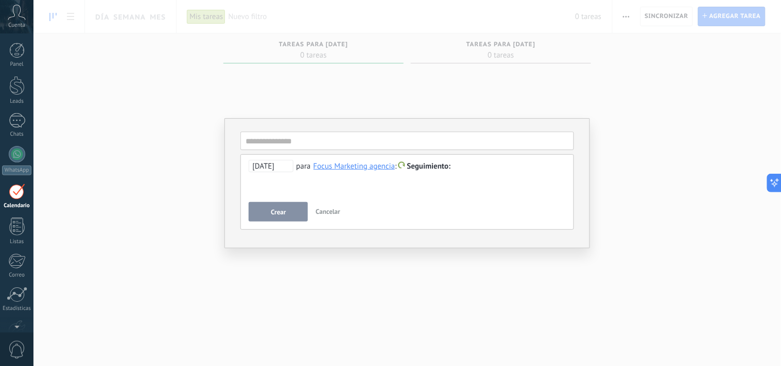
click at [317, 184] on div "**********" at bounding box center [407, 178] width 317 height 37
click at [312, 143] on input "text" at bounding box center [406, 141] width 333 height 19
click at [323, 212] on span "Cancelar" at bounding box center [327, 211] width 25 height 9
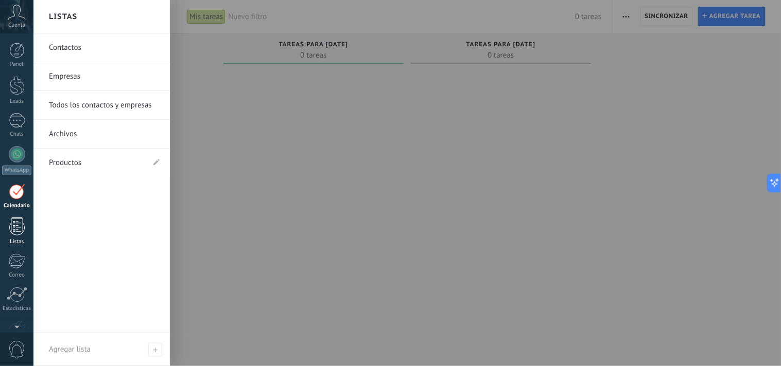
click at [22, 228] on div at bounding box center [16, 227] width 15 height 18
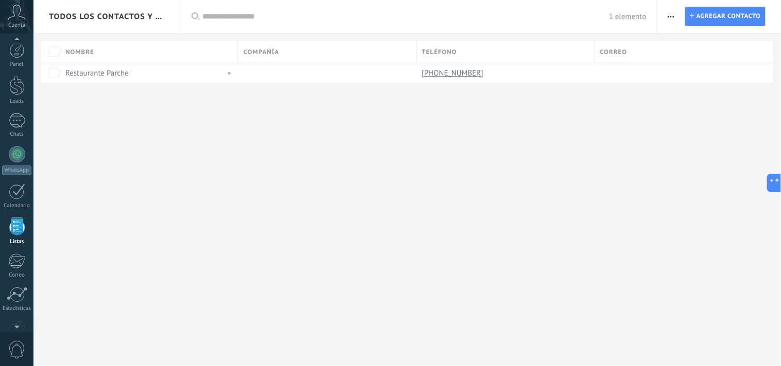
scroll to position [27, 0]
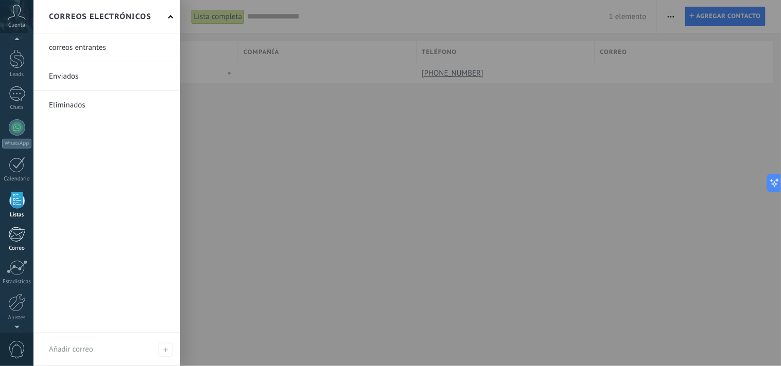
click at [20, 238] on div at bounding box center [16, 234] width 17 height 15
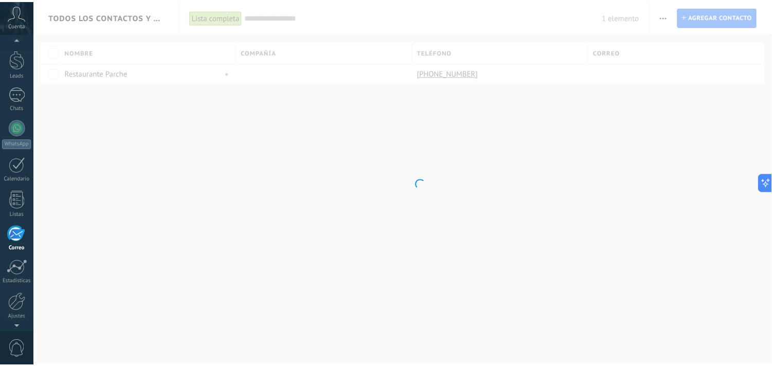
scroll to position [62, 0]
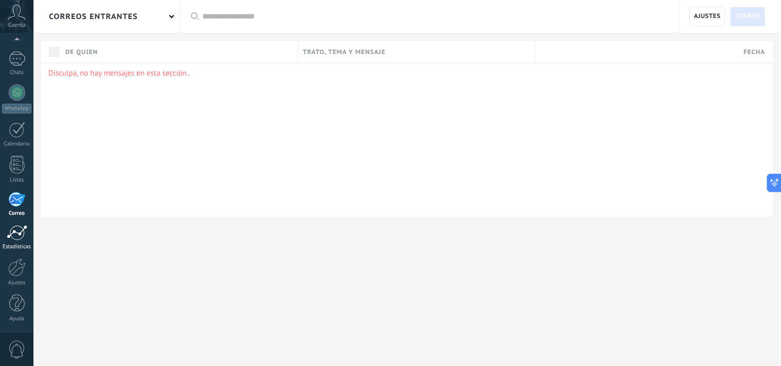
click at [15, 243] on link "Estadísticas" at bounding box center [16, 237] width 33 height 25
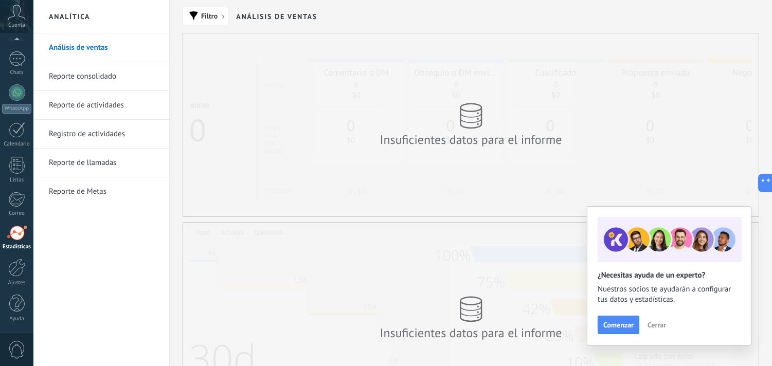
scroll to position [315, 0]
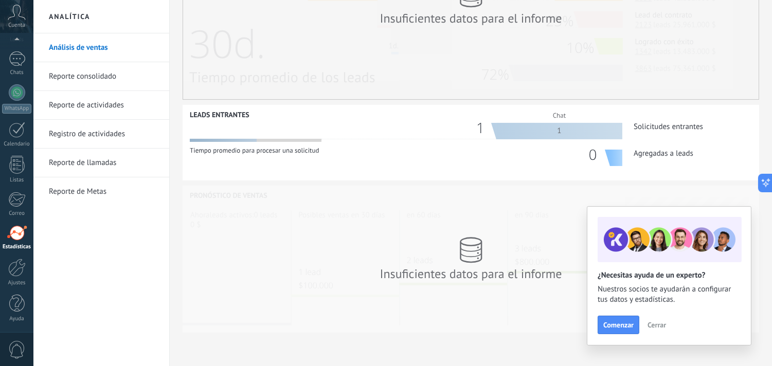
click at [656, 326] on span "Cerrar" at bounding box center [657, 325] width 19 height 7
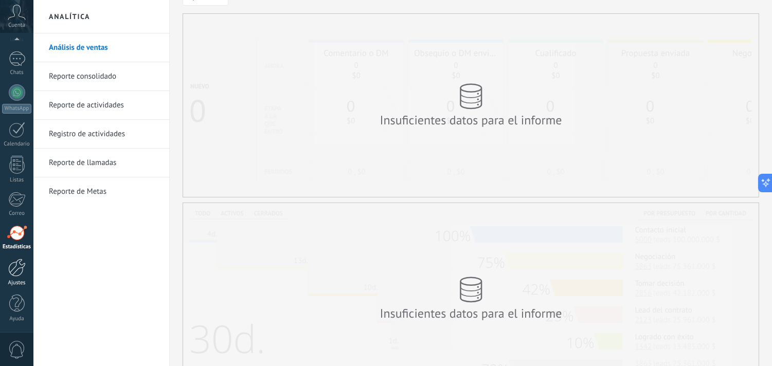
scroll to position [249, 0]
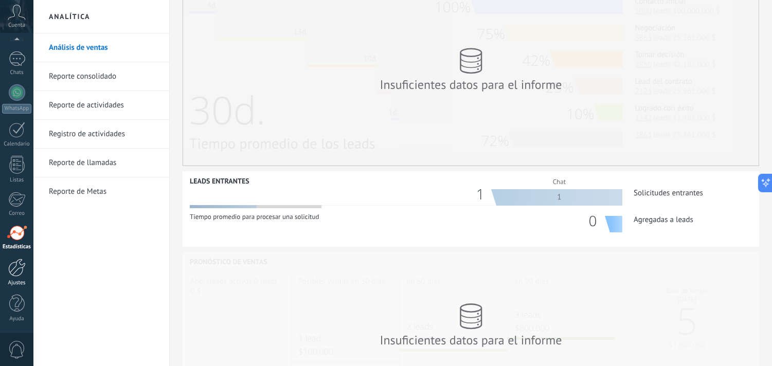
click at [25, 276] on div at bounding box center [16, 268] width 17 height 18
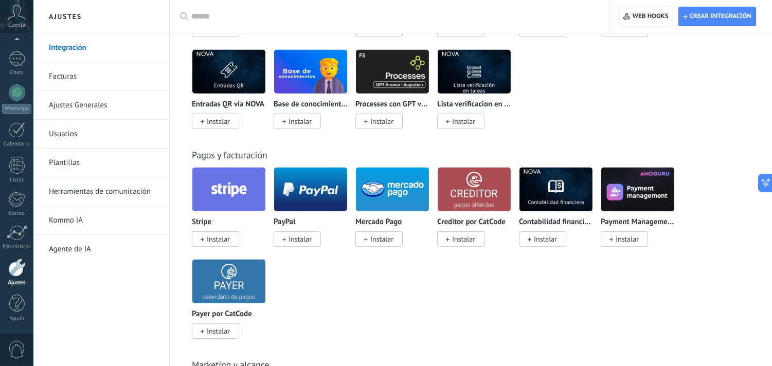
scroll to position [2573, 0]
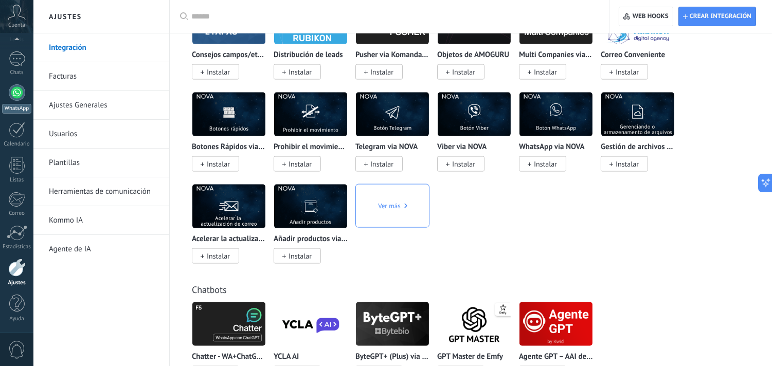
click at [18, 100] on div at bounding box center [17, 92] width 16 height 16
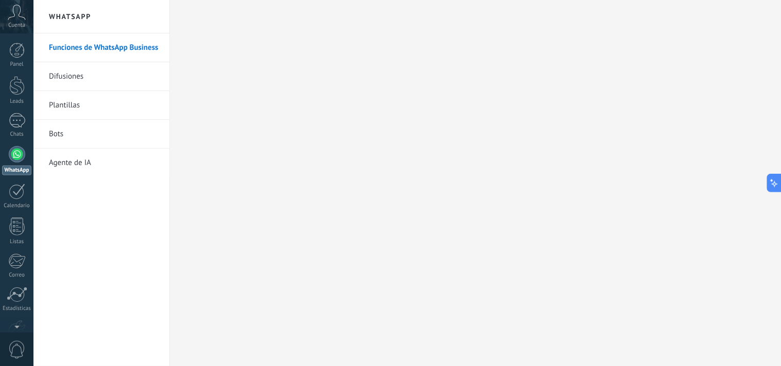
click at [75, 164] on link "Agente de IA" at bounding box center [104, 163] width 110 height 29
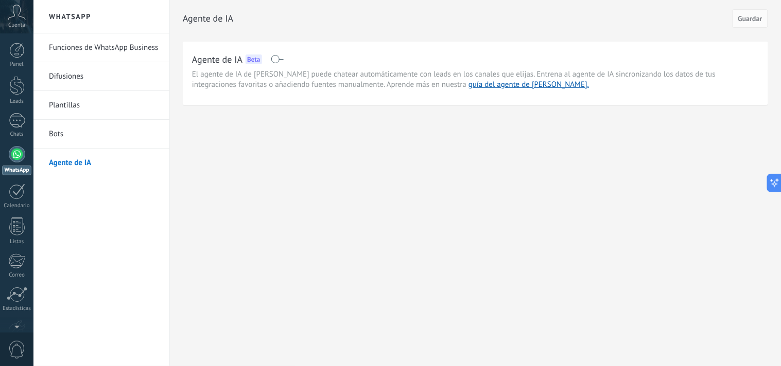
click at [276, 59] on span at bounding box center [277, 59] width 13 height 8
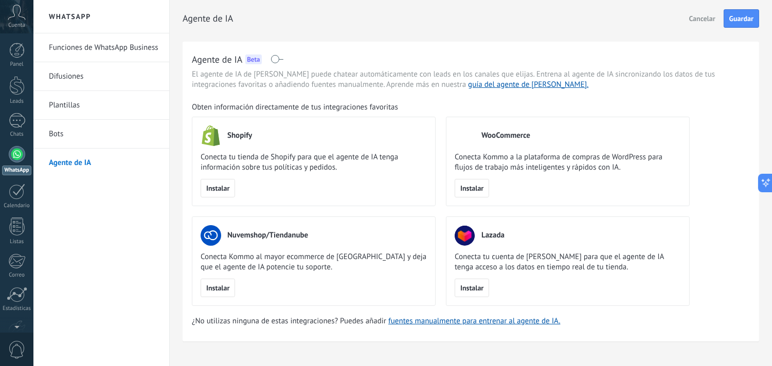
click at [113, 47] on link "Funciones de WhatsApp Business" at bounding box center [104, 47] width 110 height 29
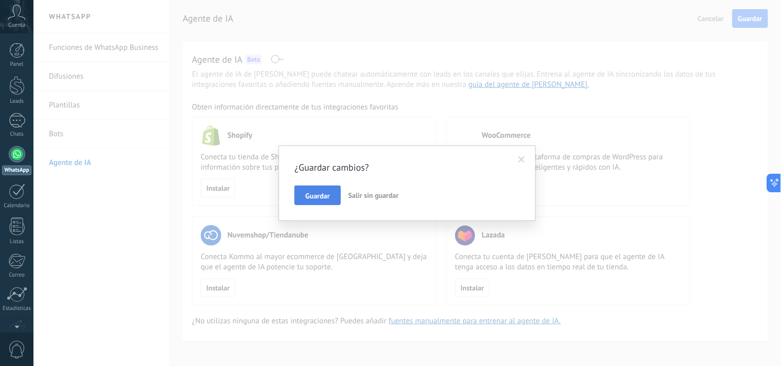
click at [338, 189] on button "Guardar" at bounding box center [317, 196] width 46 height 20
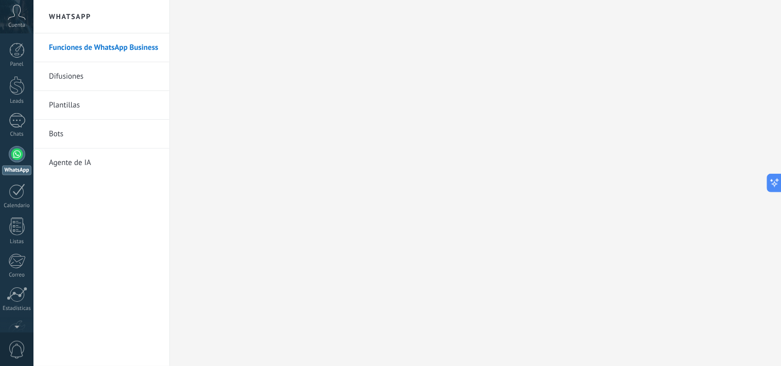
click at [132, 70] on link "Difusiones" at bounding box center [104, 76] width 110 height 29
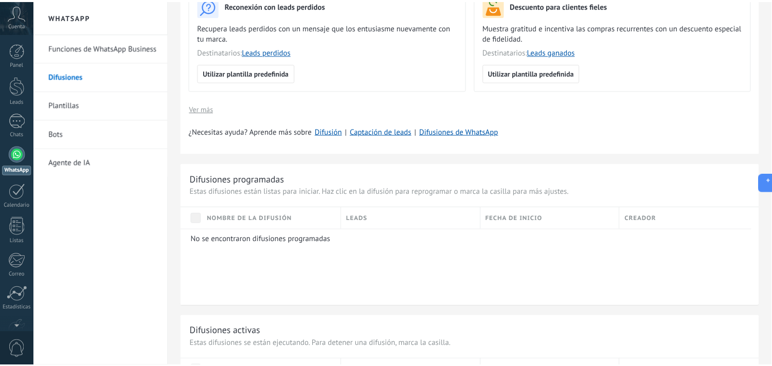
scroll to position [314, 0]
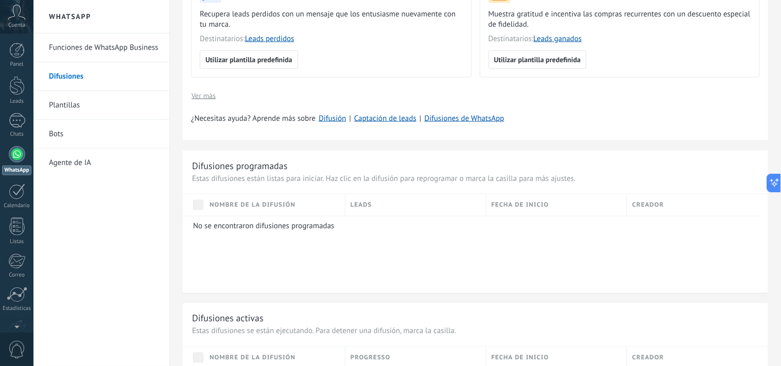
click at [148, 109] on link "Plantillas" at bounding box center [104, 105] width 110 height 29
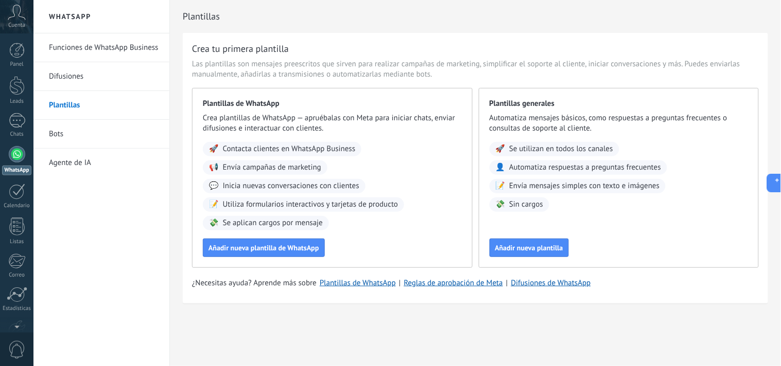
click at [63, 136] on link "Bots" at bounding box center [104, 134] width 110 height 29
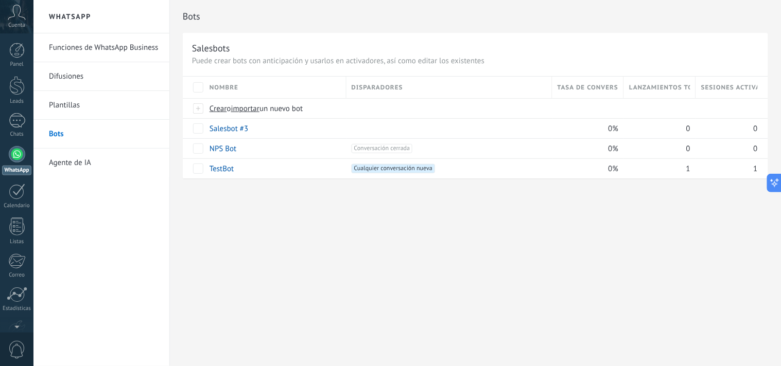
click at [76, 161] on link "Agente de IA" at bounding box center [104, 163] width 110 height 29
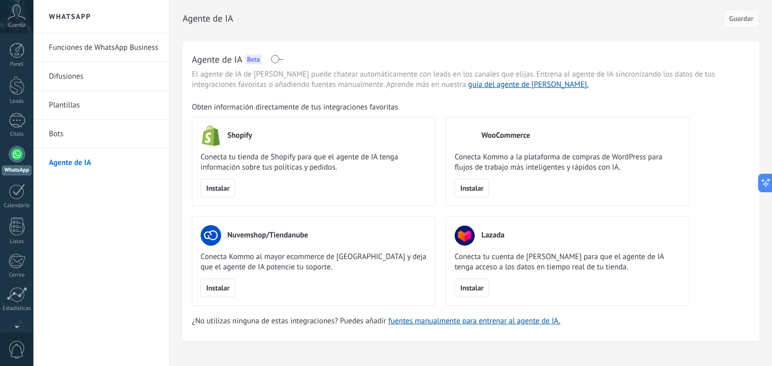
click at [93, 42] on link "Funciones de WhatsApp Business" at bounding box center [104, 47] width 110 height 29
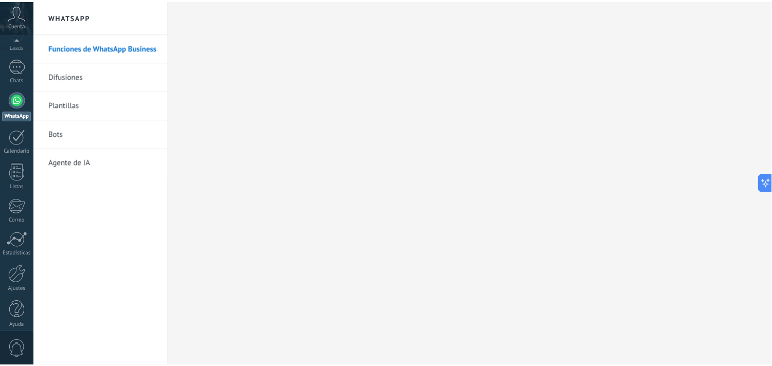
scroll to position [62, 0]
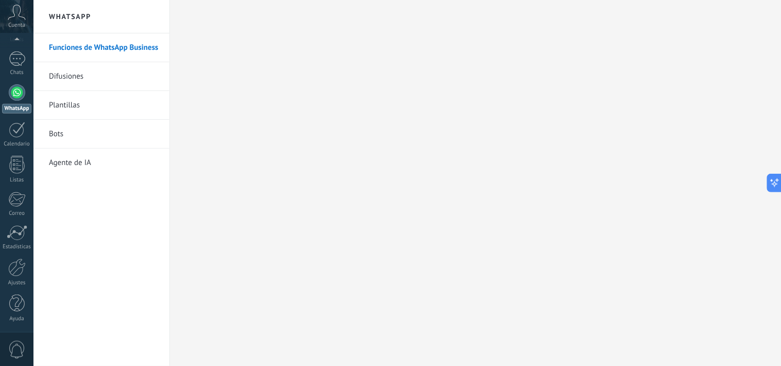
click at [19, 328] on div "Panel Leads 1 Chats WhatsApp Clientes" at bounding box center [16, 157] width 33 height 352
click at [16, 275] on div at bounding box center [16, 268] width 17 height 18
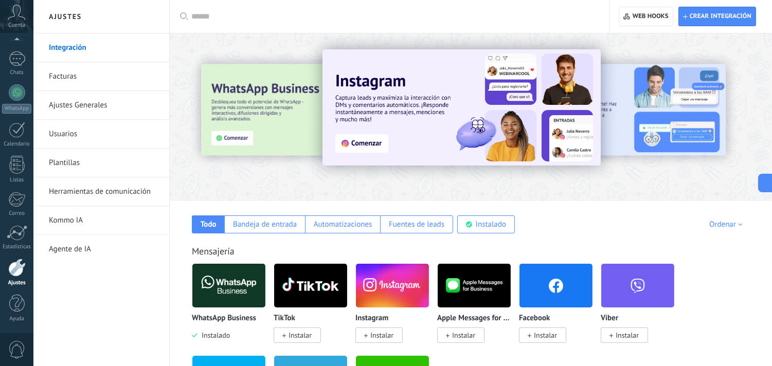
click at [94, 78] on link "Facturas" at bounding box center [104, 76] width 110 height 29
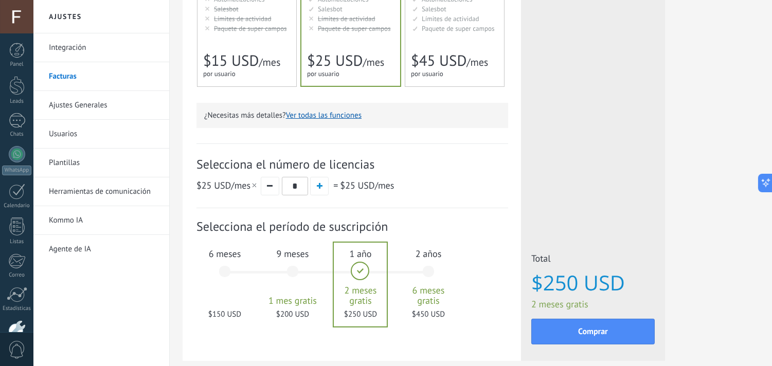
scroll to position [237, 0]
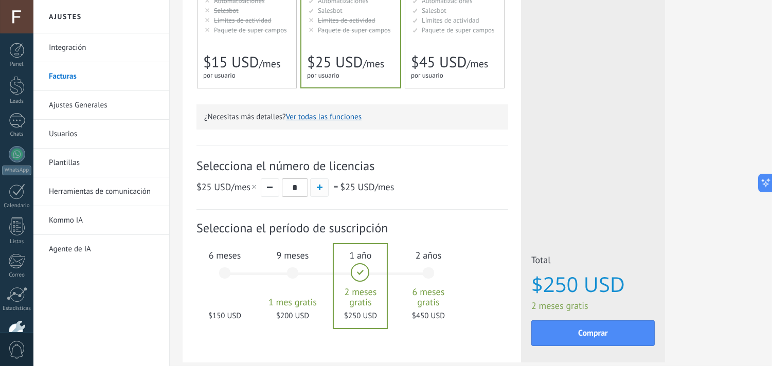
click at [316, 192] on button "button" at bounding box center [319, 188] width 19 height 19
click at [274, 192] on button "button" at bounding box center [270, 188] width 19 height 19
type input "*"
click at [274, 192] on button "button" at bounding box center [270, 188] width 19 height 19
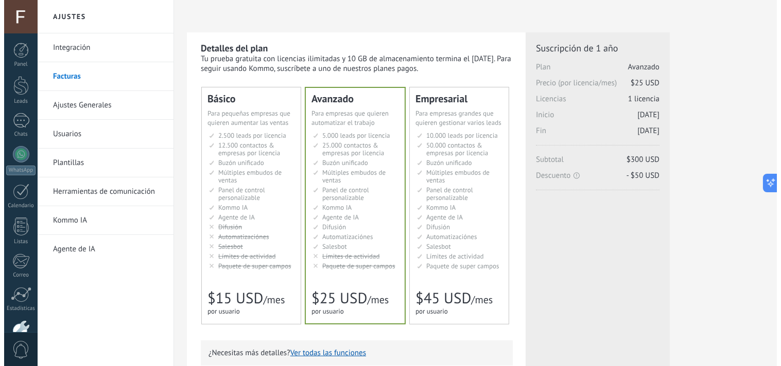
scroll to position [0, 0]
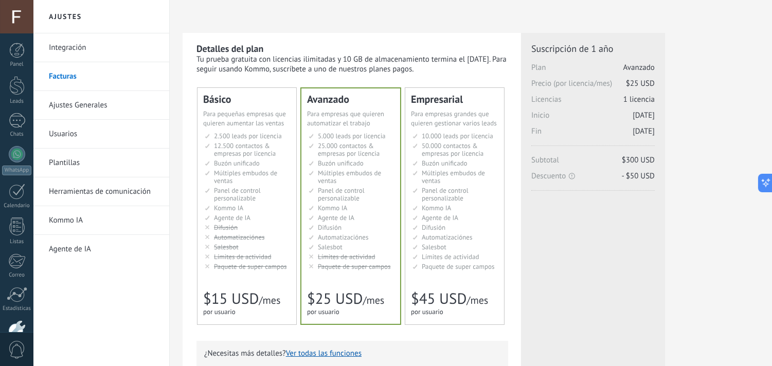
click at [105, 223] on link "Kommo IA" at bounding box center [104, 220] width 110 height 29
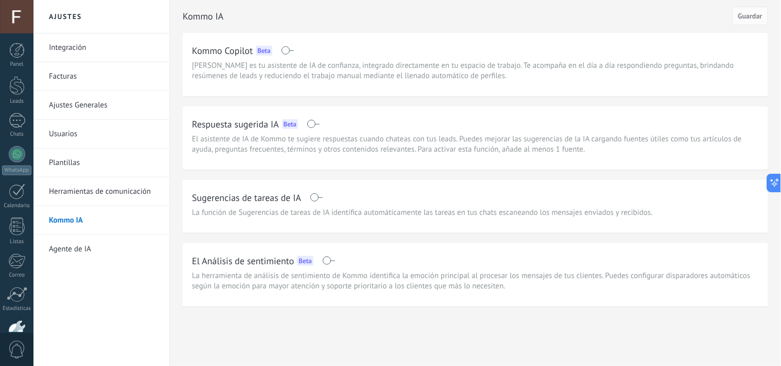
click at [112, 243] on link "Agente de IA" at bounding box center [104, 249] width 110 height 29
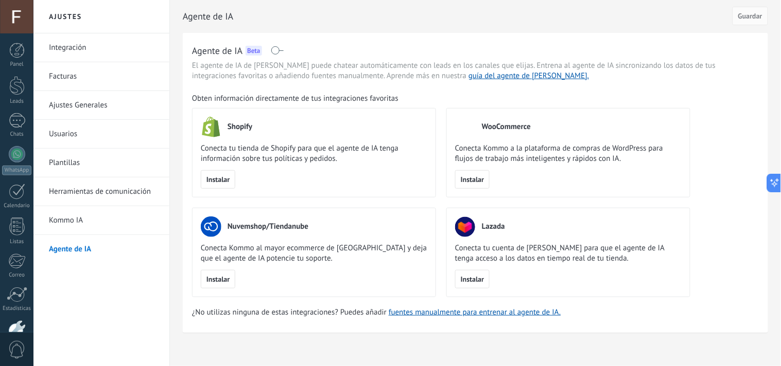
click at [105, 230] on link "Kommo IA" at bounding box center [104, 220] width 110 height 29
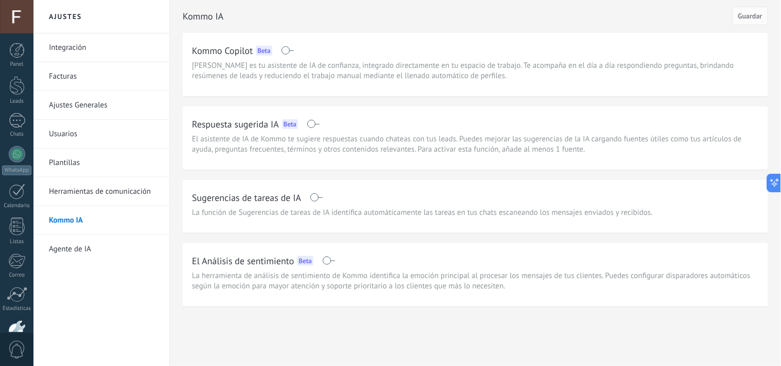
click at [121, 57] on link "Integración" at bounding box center [104, 47] width 110 height 29
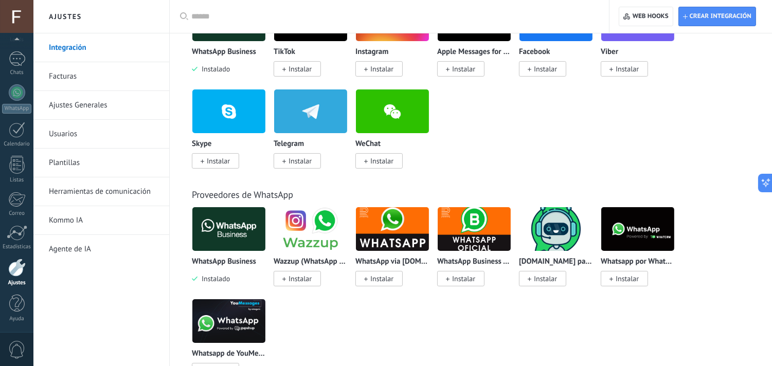
scroll to position [305, 0]
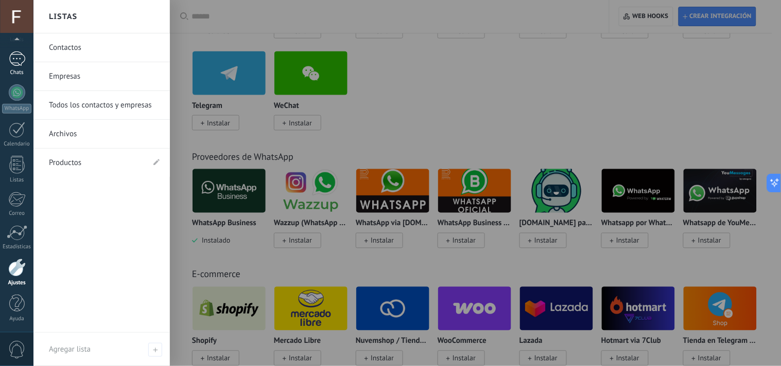
click at [14, 57] on div at bounding box center [17, 58] width 16 height 15
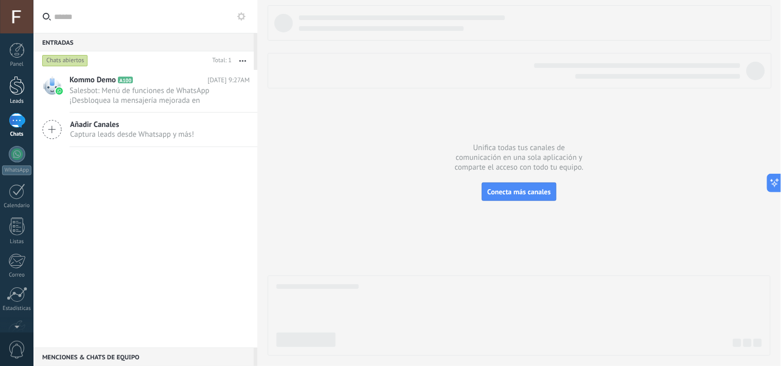
click at [16, 96] on link "Leads" at bounding box center [16, 90] width 33 height 29
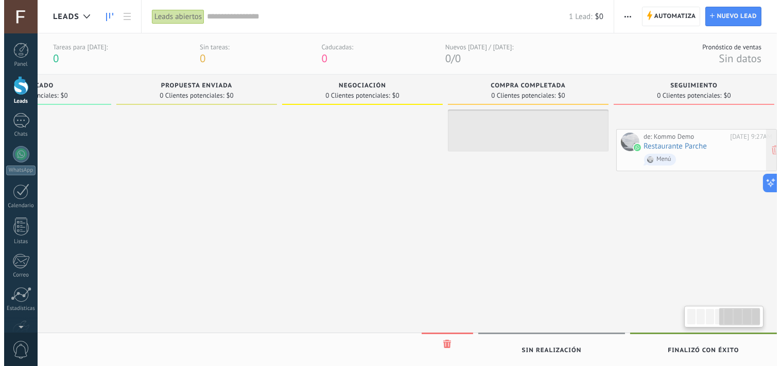
scroll to position [0, 616]
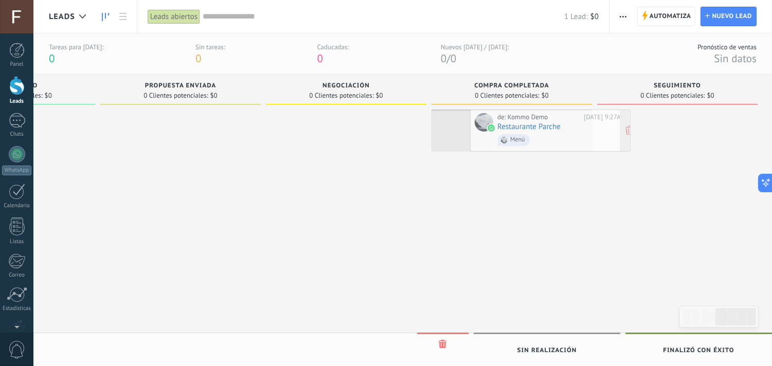
drag, startPoint x: 146, startPoint y: 133, endPoint x: 526, endPoint y: 139, distance: 380.8
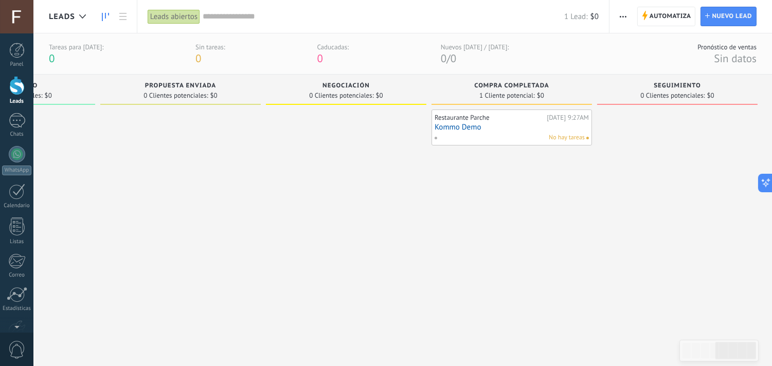
click at [509, 135] on div "No hay tareas" at bounding box center [509, 137] width 151 height 9
click at [475, 121] on div "Restaurante Parche" at bounding box center [490, 118] width 110 height 8
click at [498, 129] on link "Kommo Demo" at bounding box center [512, 127] width 154 height 9
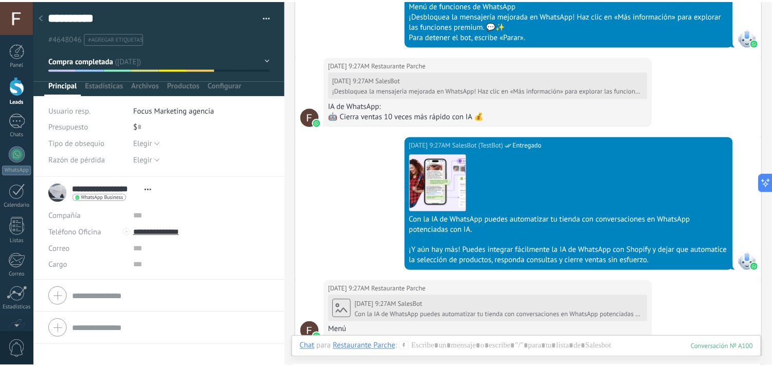
scroll to position [862, 0]
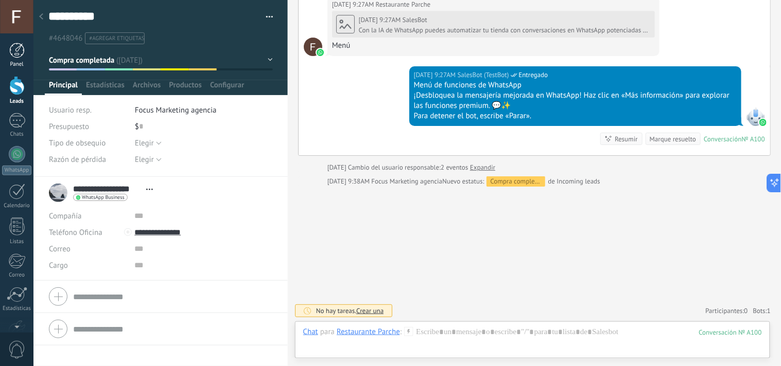
click at [19, 61] on div "Panel" at bounding box center [17, 64] width 30 height 7
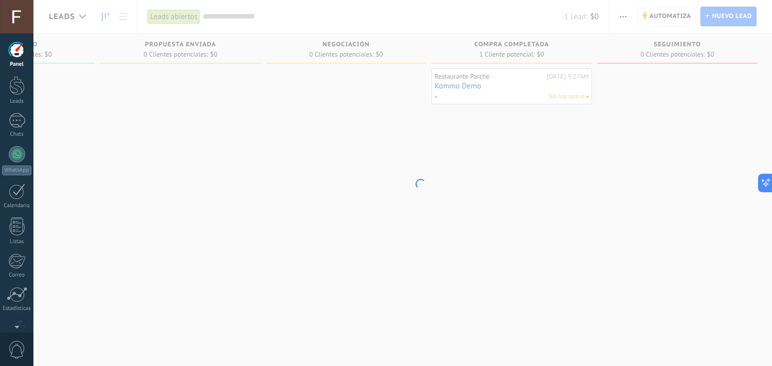
scroll to position [0, 608]
